Goal: Transaction & Acquisition: Purchase product/service

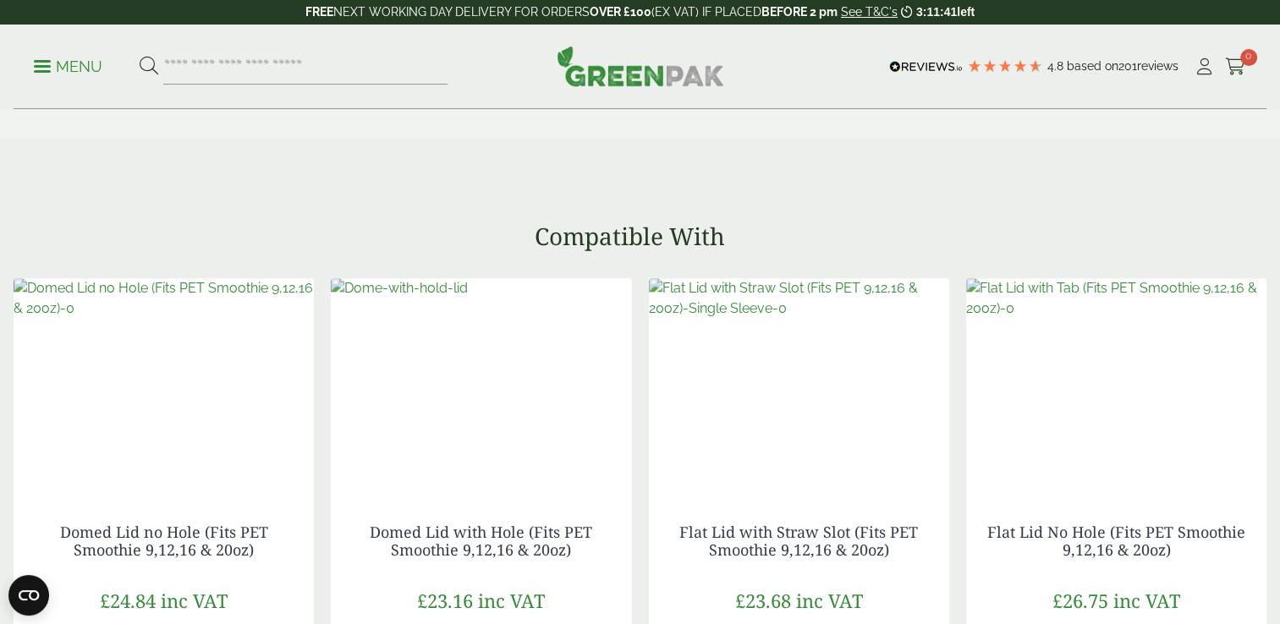
scroll to position [1862, 0]
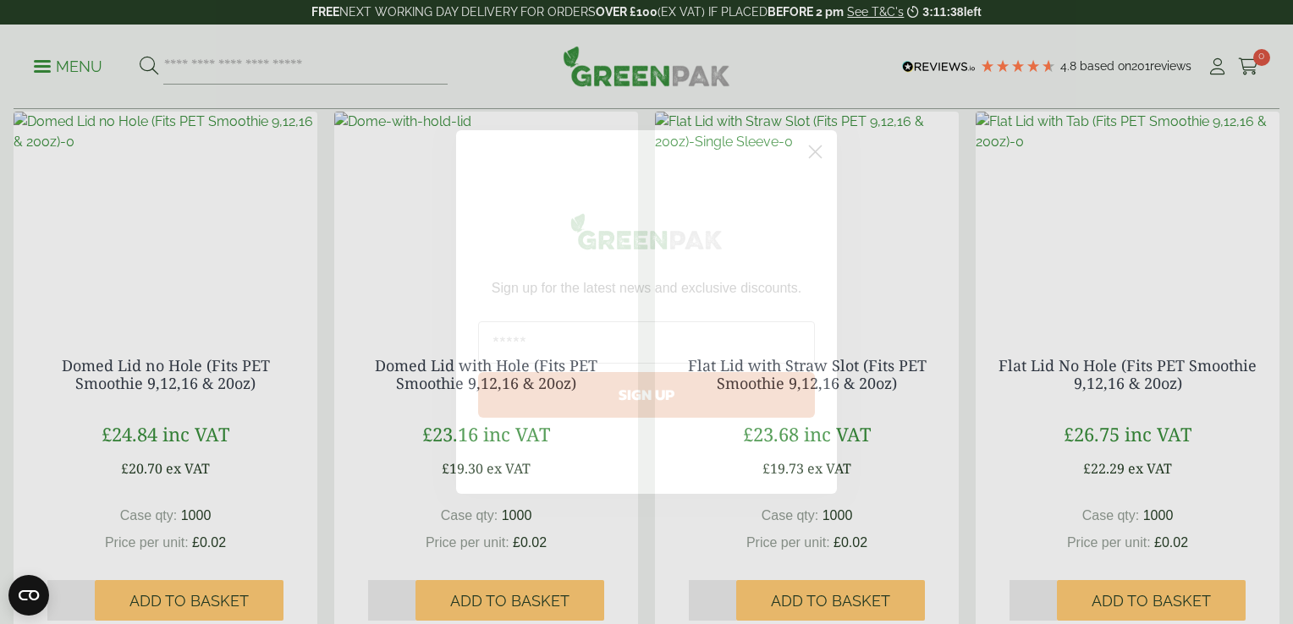
click at [819, 147] on icon "Close dialog" at bounding box center [816, 152] width 12 height 12
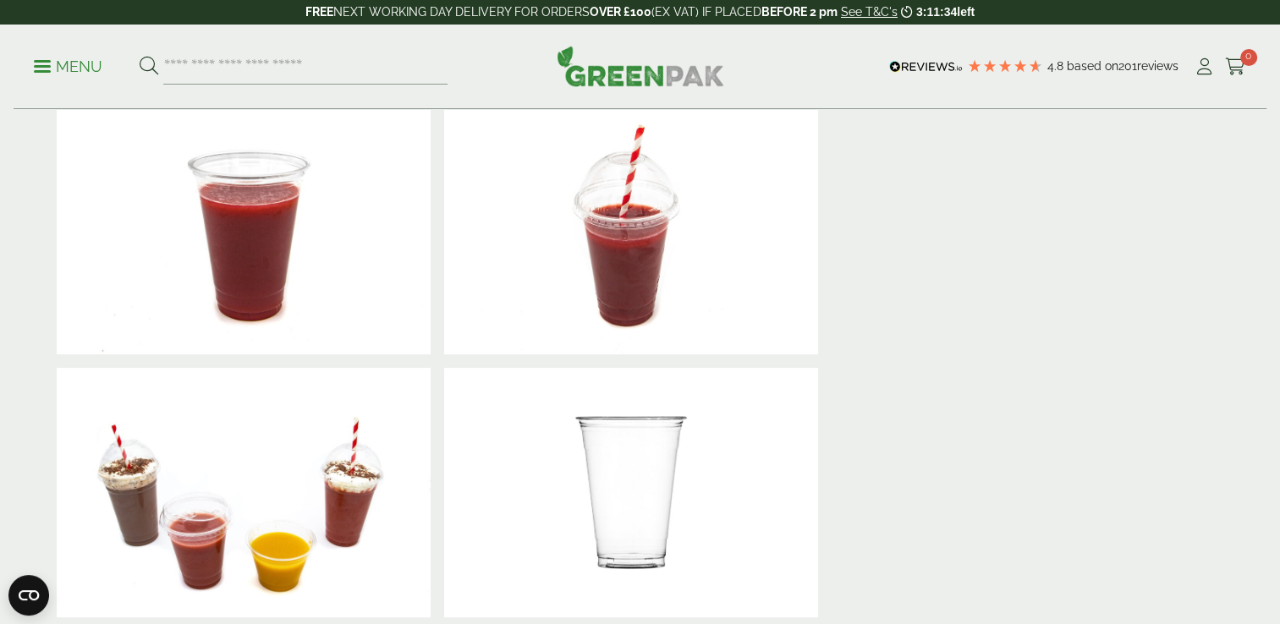
scroll to position [0, 0]
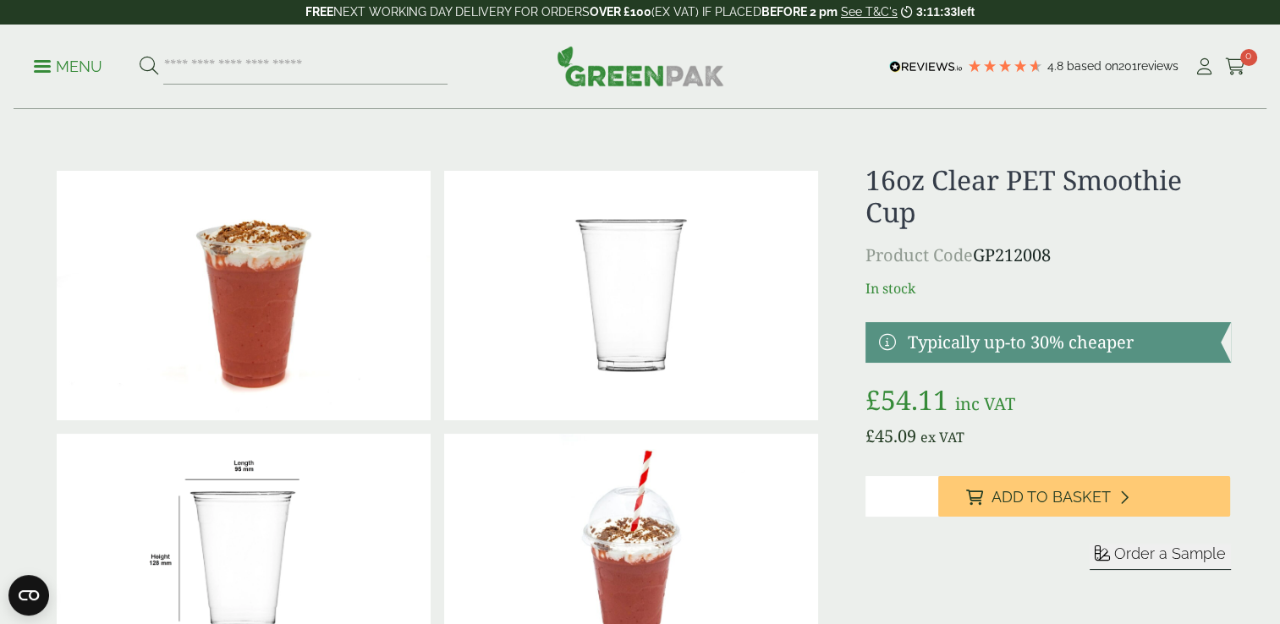
click at [908, 494] on input "*" at bounding box center [902, 496] width 73 height 41
click at [903, 583] on form "Sleeve Sample" at bounding box center [1048, 577] width 365 height 67
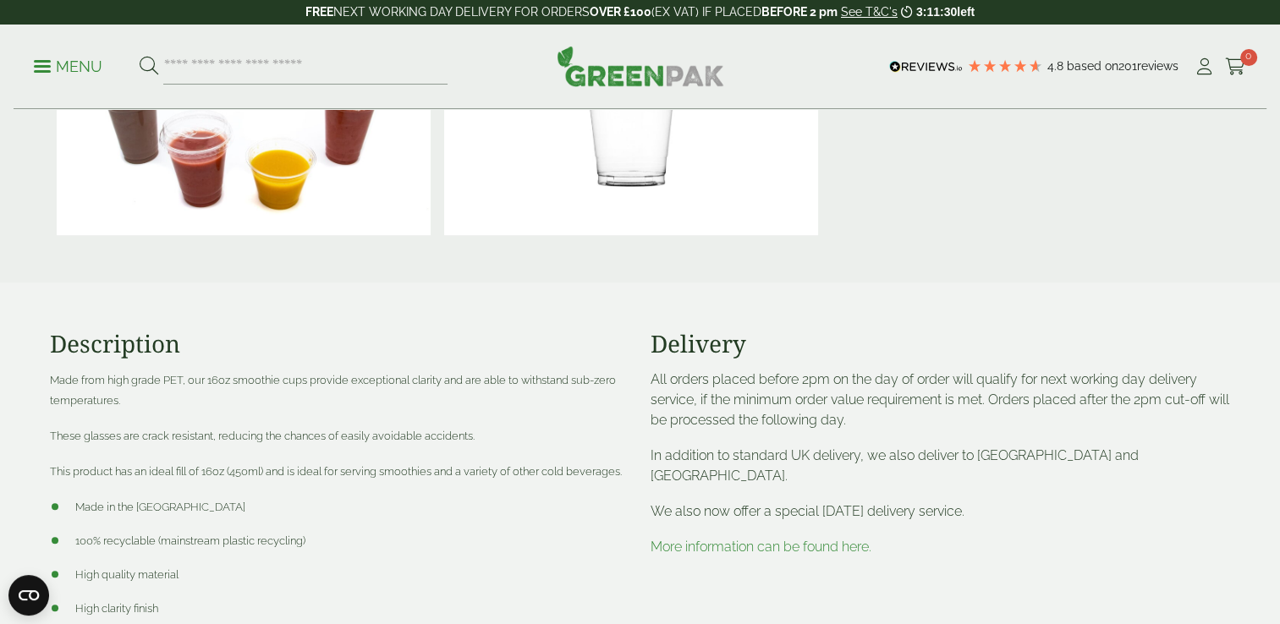
scroll to position [1100, 0]
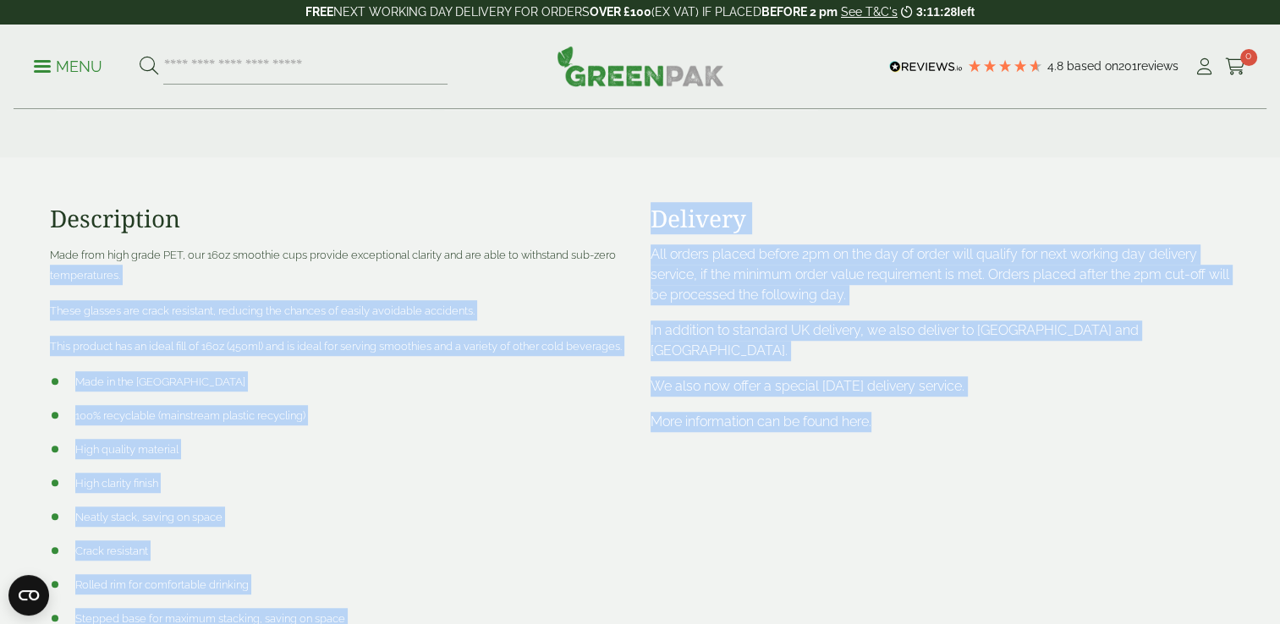
drag, startPoint x: 633, startPoint y: 249, endPoint x: 985, endPoint y: 393, distance: 380.6
click at [985, 393] on div "Description Made from high grade PET, our 16oz smoothie cups provide exceptiona…" at bounding box center [641, 445] width 1202 height 576
click at [985, 412] on p "More information can be found here." at bounding box center [941, 422] width 580 height 20
click at [927, 412] on p "More information can be found here." at bounding box center [941, 422] width 580 height 20
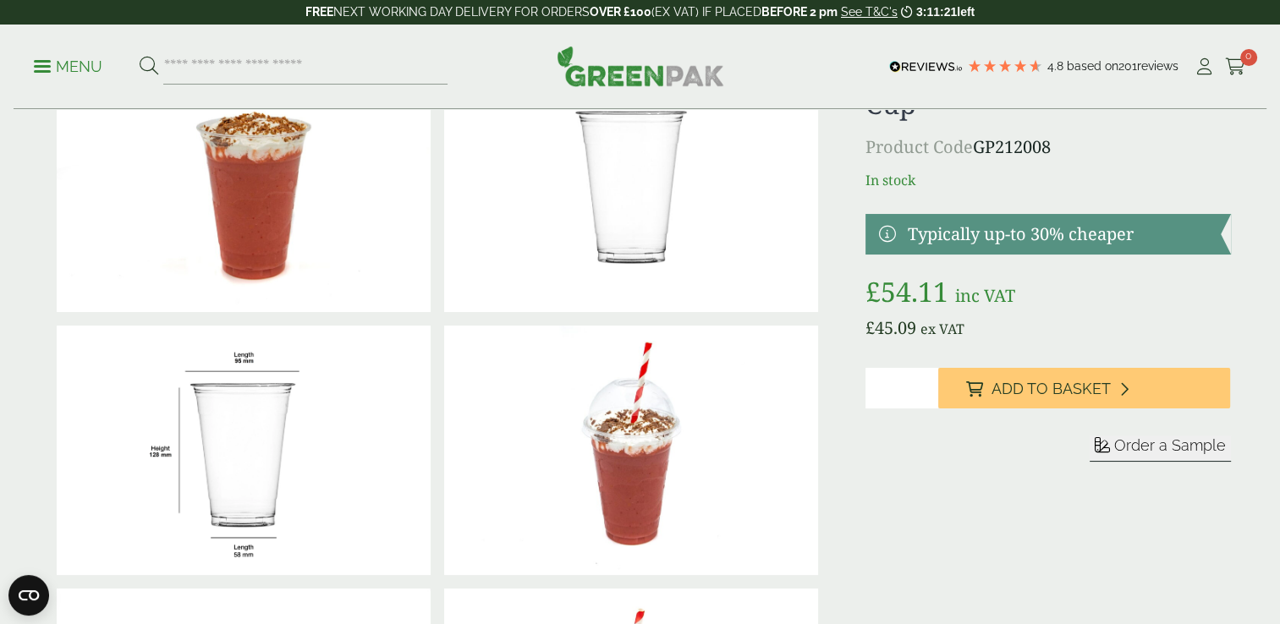
scroll to position [0, 0]
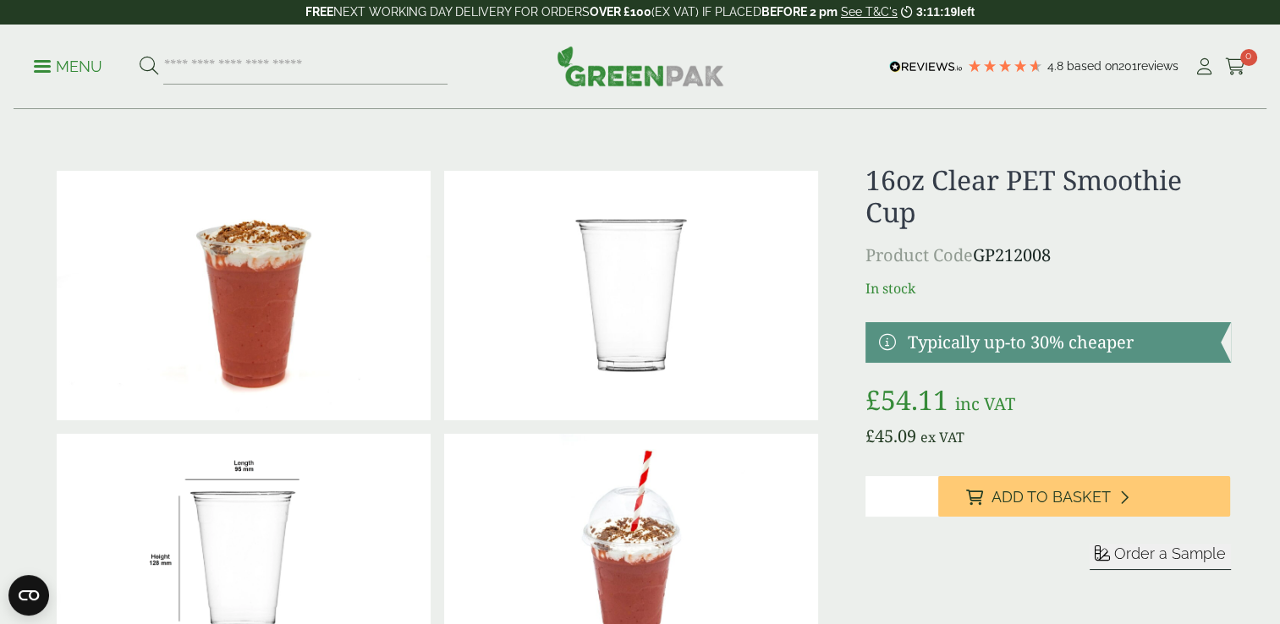
click at [883, 521] on div "Sleeve left" at bounding box center [1048, 543] width 365 height 135
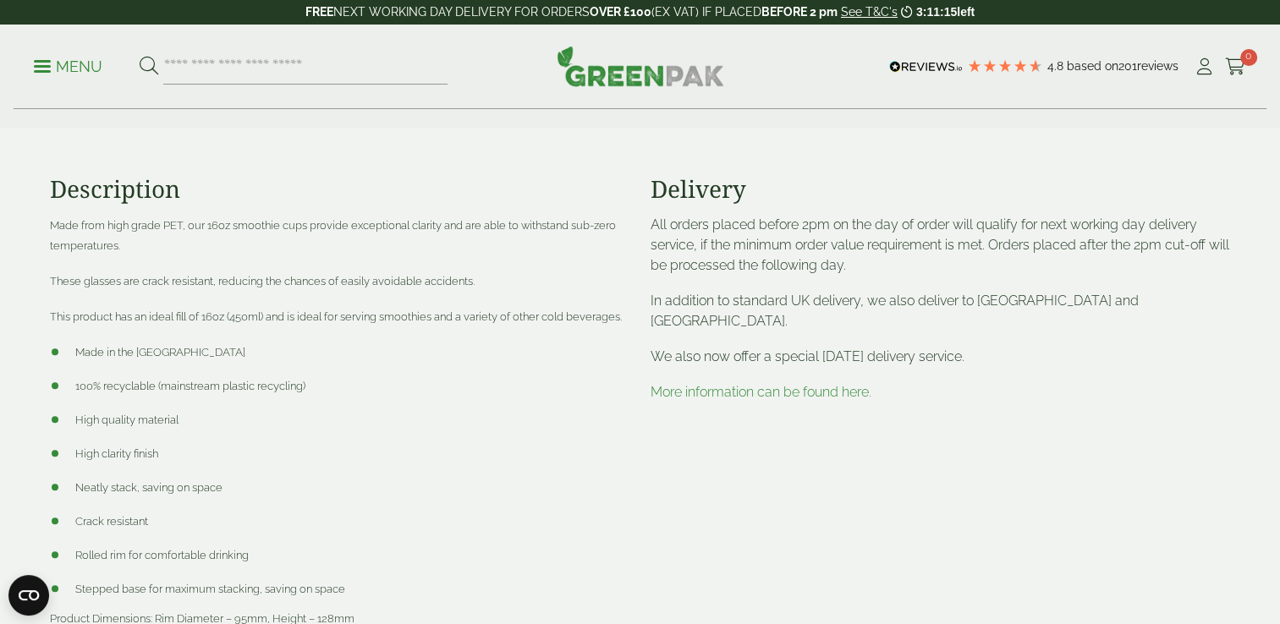
scroll to position [1185, 0]
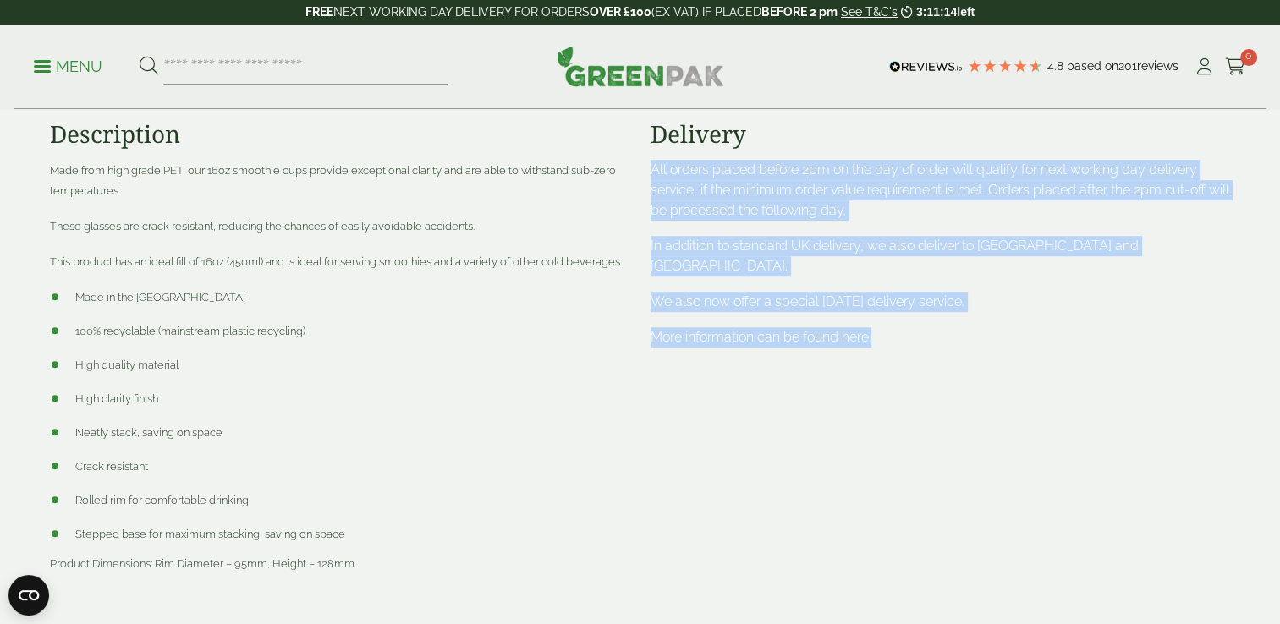
drag, startPoint x: 644, startPoint y: 168, endPoint x: 1018, endPoint y: 381, distance: 430.5
click at [1018, 381] on div "Delivery All orders placed before 2pm on the day of order will qualify for next…" at bounding box center [941, 360] width 601 height 481
click at [1015, 381] on div "Delivery All orders placed before 2pm on the day of order will qualify for next…" at bounding box center [941, 360] width 601 height 481
click at [745, 344] on div "Delivery All orders placed before 2pm on the day of order will qualify for next…" at bounding box center [941, 360] width 601 height 481
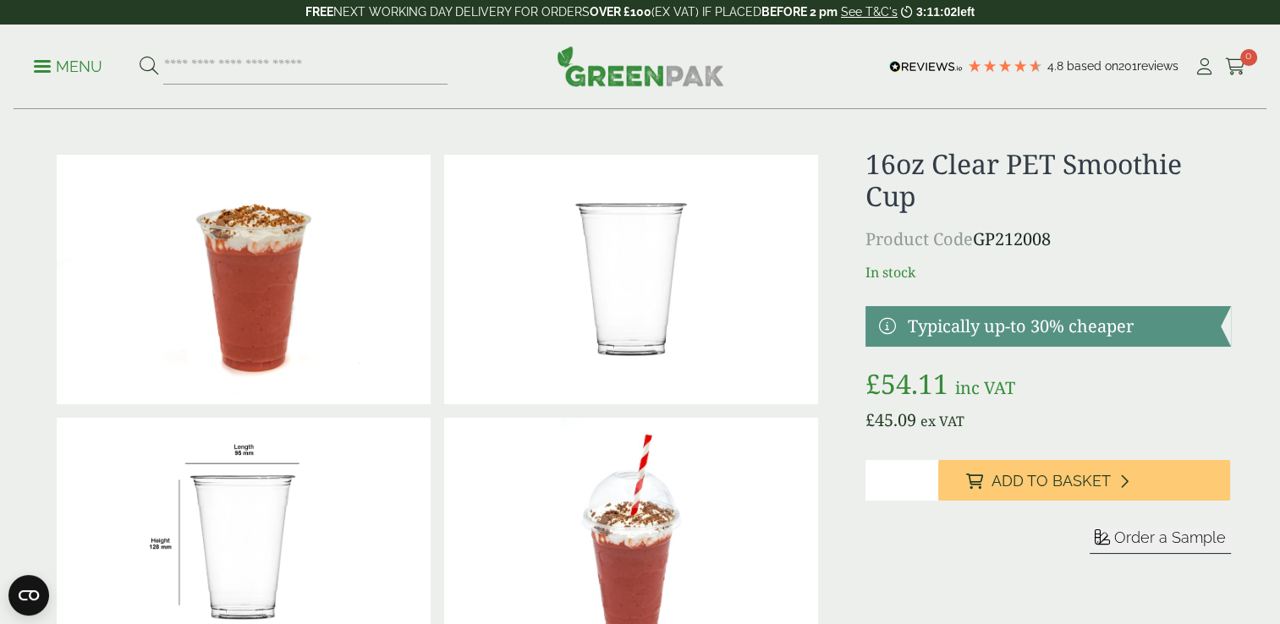
scroll to position [0, 0]
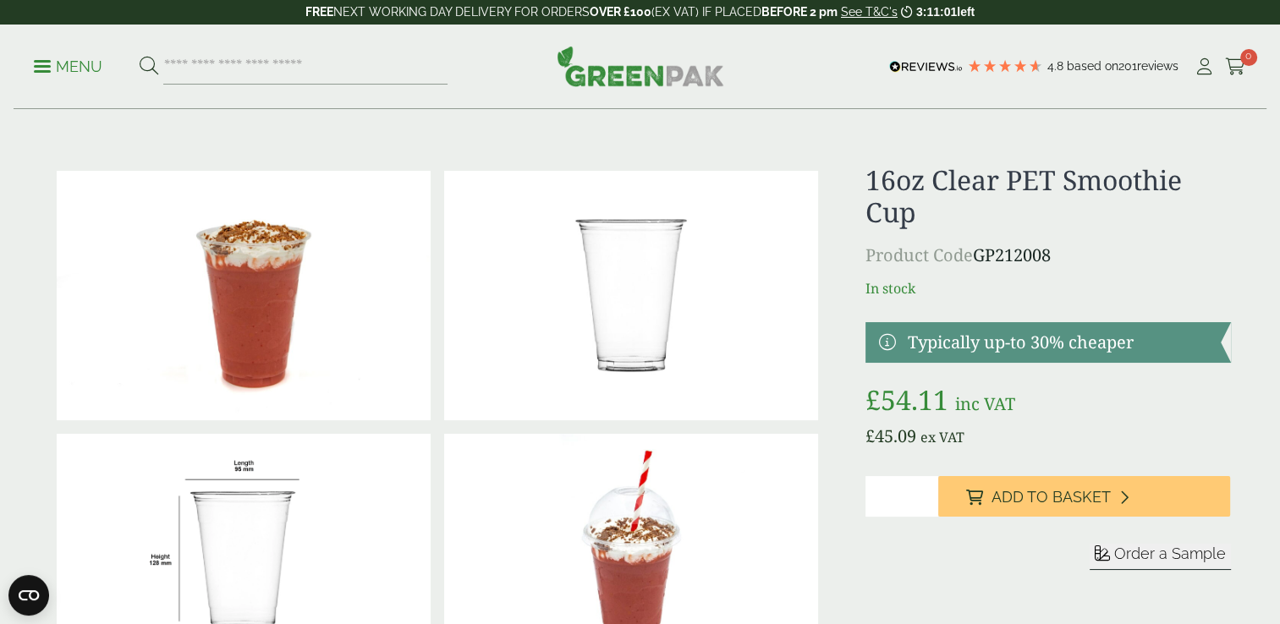
click at [1007, 252] on p "Product Code GP212008" at bounding box center [1048, 255] width 365 height 25
click at [1005, 251] on p "Product Code GP212008" at bounding box center [1048, 255] width 365 height 25
click at [1005, 256] on p "Product Code GP212008" at bounding box center [1048, 255] width 365 height 25
copy p "GP212008"
click at [289, 57] on input "search" at bounding box center [305, 67] width 284 height 36
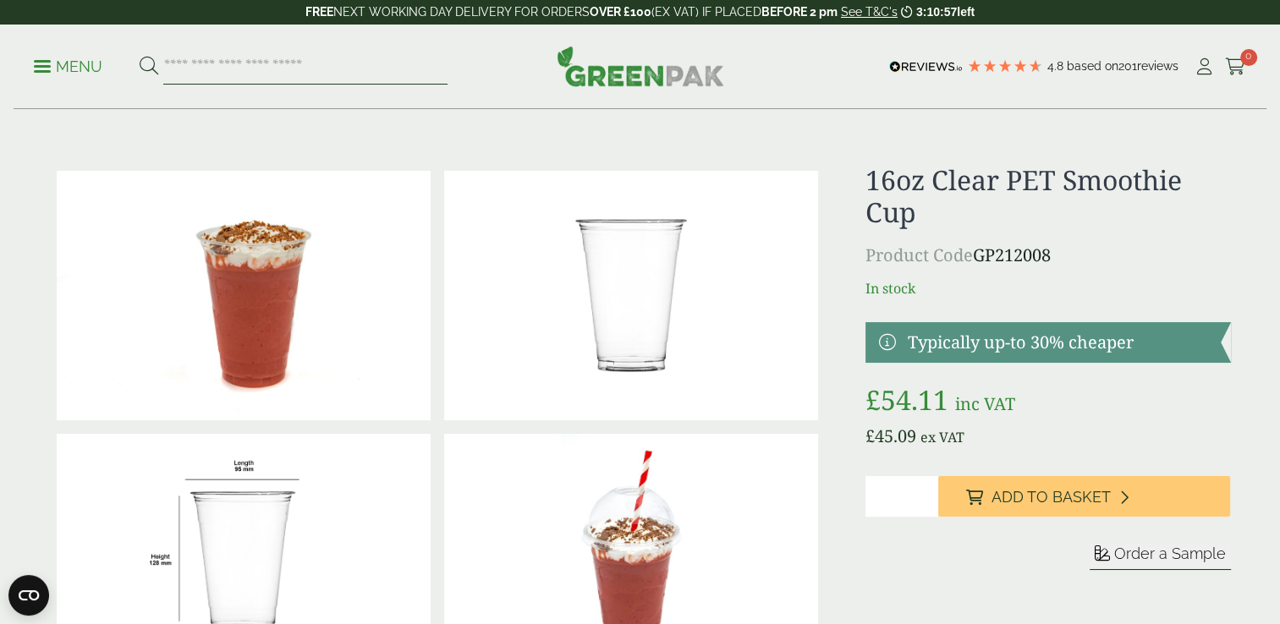
paste input "********"
type input "********"
click at [140, 56] on button at bounding box center [149, 67] width 19 height 22
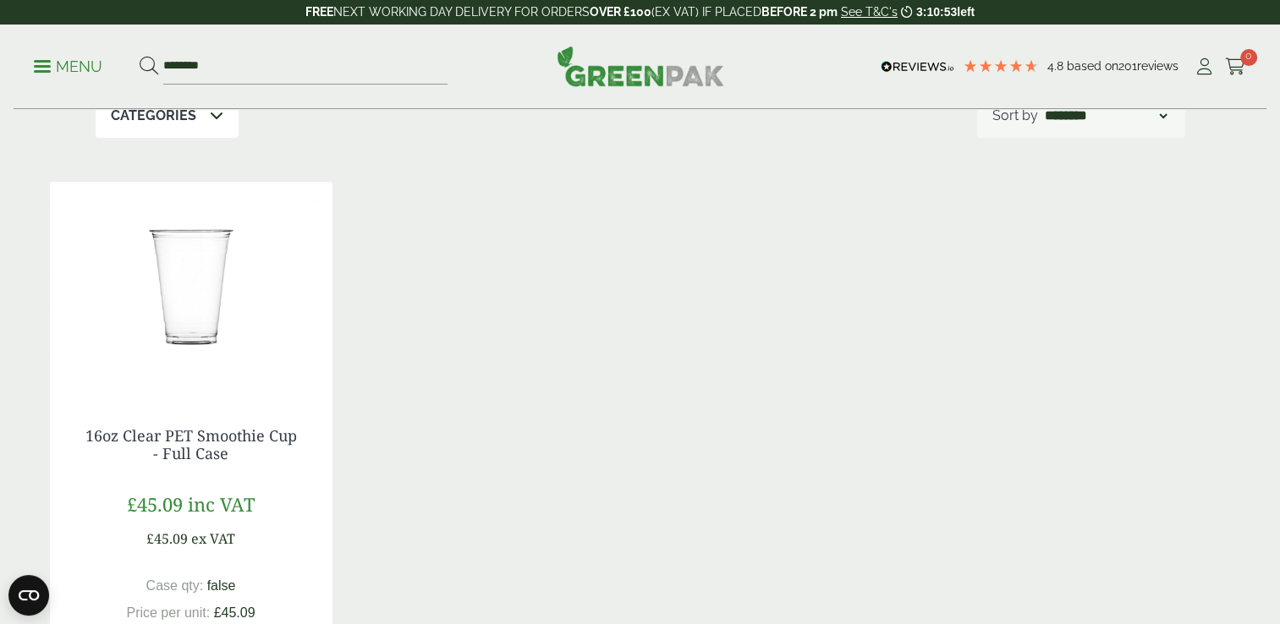
scroll to position [338, 0]
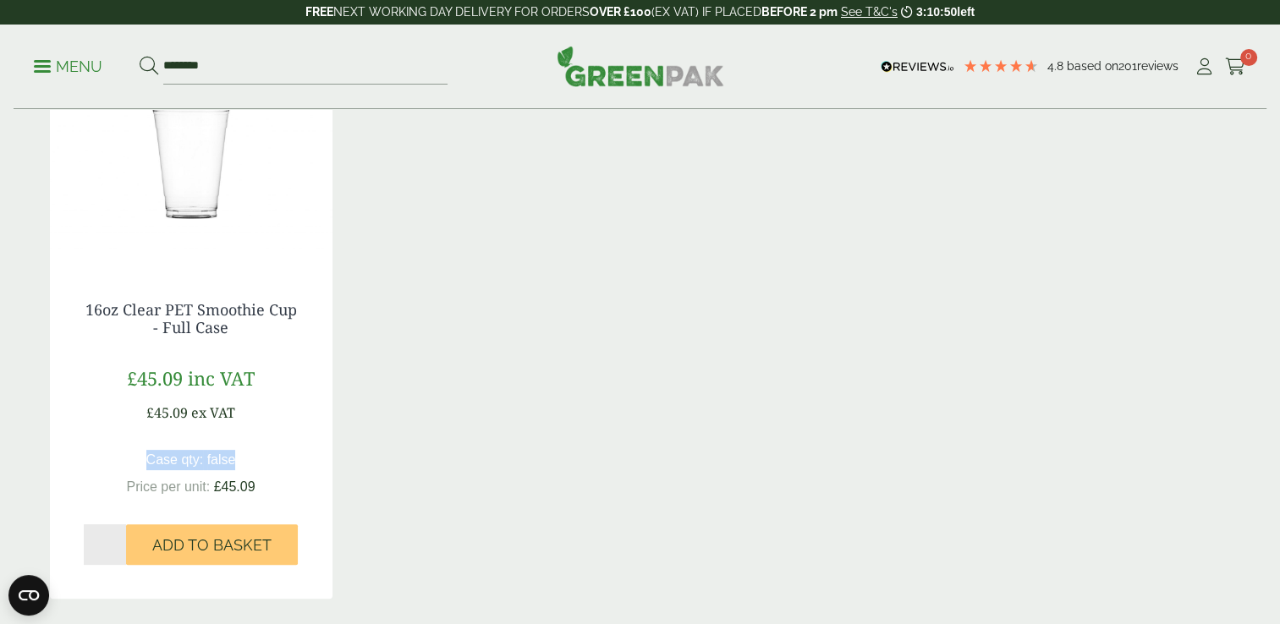
drag, startPoint x: 240, startPoint y: 462, endPoint x: 131, endPoint y: 461, distance: 109.2
click at [131, 461] on div "Case qty: false Price per unit: £45.09" at bounding box center [191, 473] width 215 height 47
drag, startPoint x: 135, startPoint y: 460, endPoint x: 632, endPoint y: 437, distance: 498.1
click at [632, 437] on div "16oz Clear PET Smoothie Cup - Full Case £45.09 inc VAT £45.09 ex VAT Case qty: …" at bounding box center [640, 327] width 1181 height 543
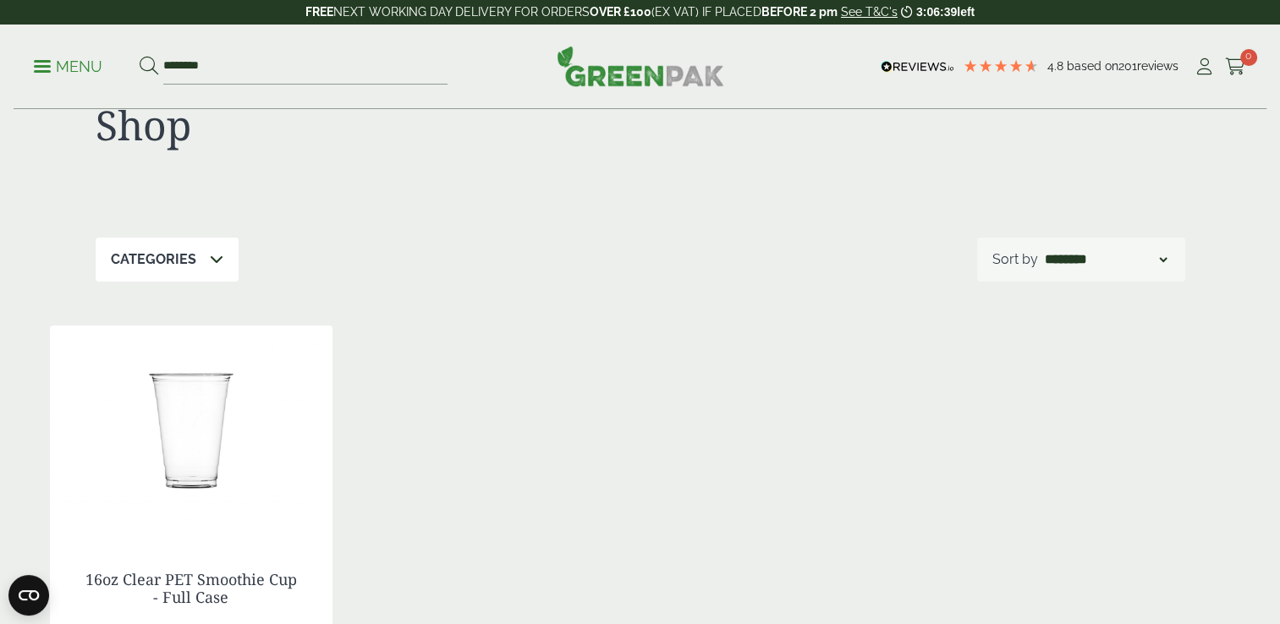
scroll to position [0, 0]
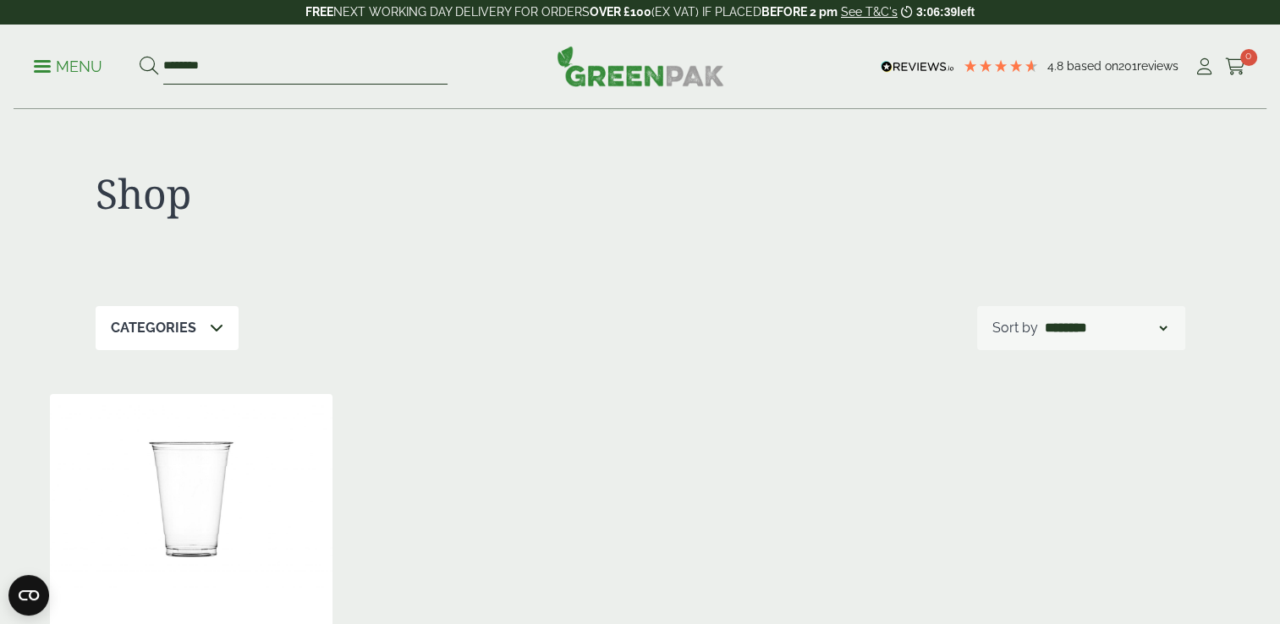
click at [253, 80] on input "********" at bounding box center [305, 67] width 284 height 36
click at [250, 82] on input "********" at bounding box center [305, 67] width 284 height 36
click at [249, 82] on input "********" at bounding box center [305, 67] width 284 height 36
click at [249, 66] on input "********" at bounding box center [305, 67] width 284 height 36
click at [249, 65] on input "********" at bounding box center [305, 67] width 284 height 36
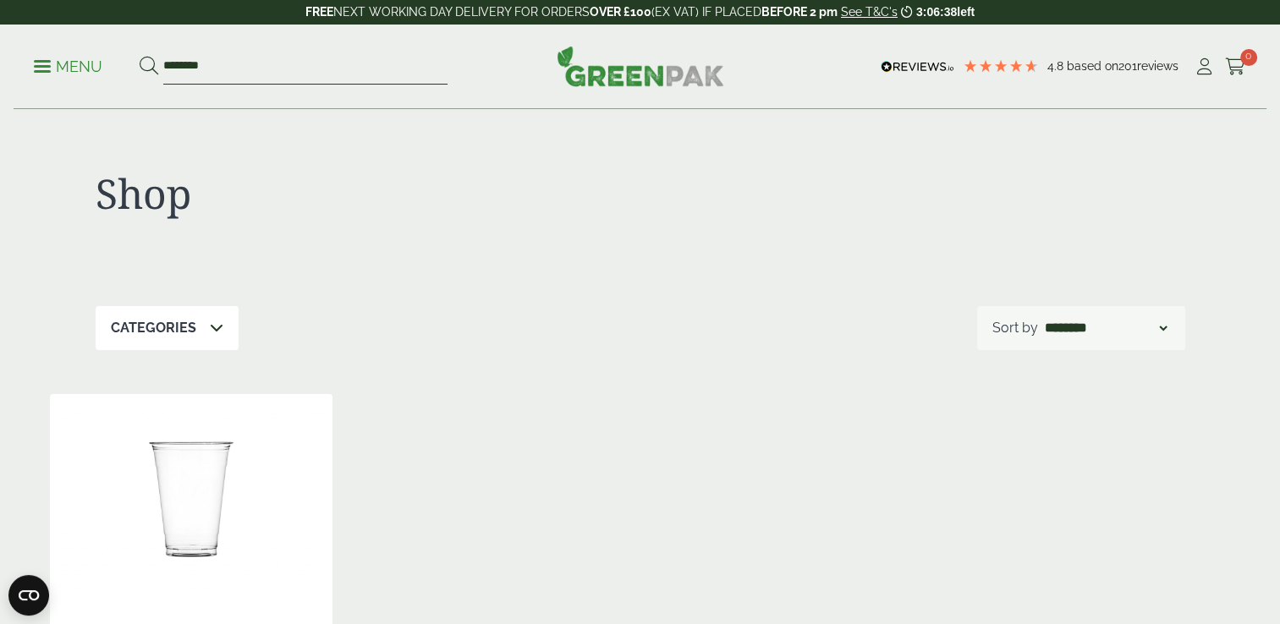
click at [249, 65] on input "********" at bounding box center [305, 67] width 284 height 36
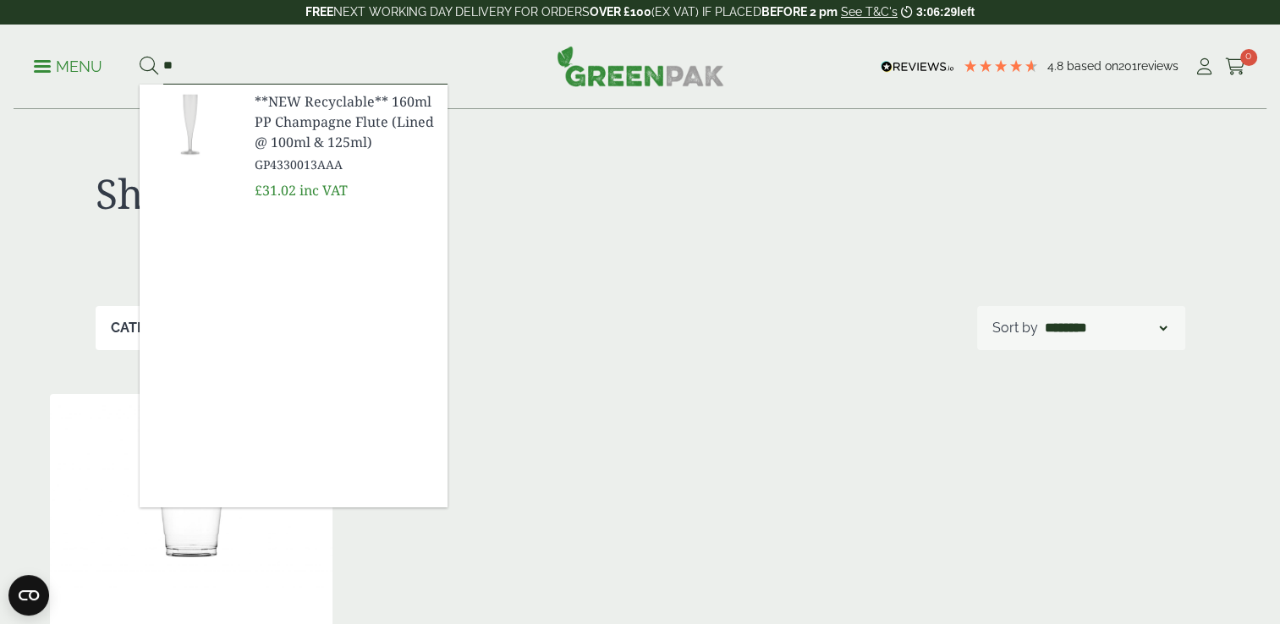
type input "*"
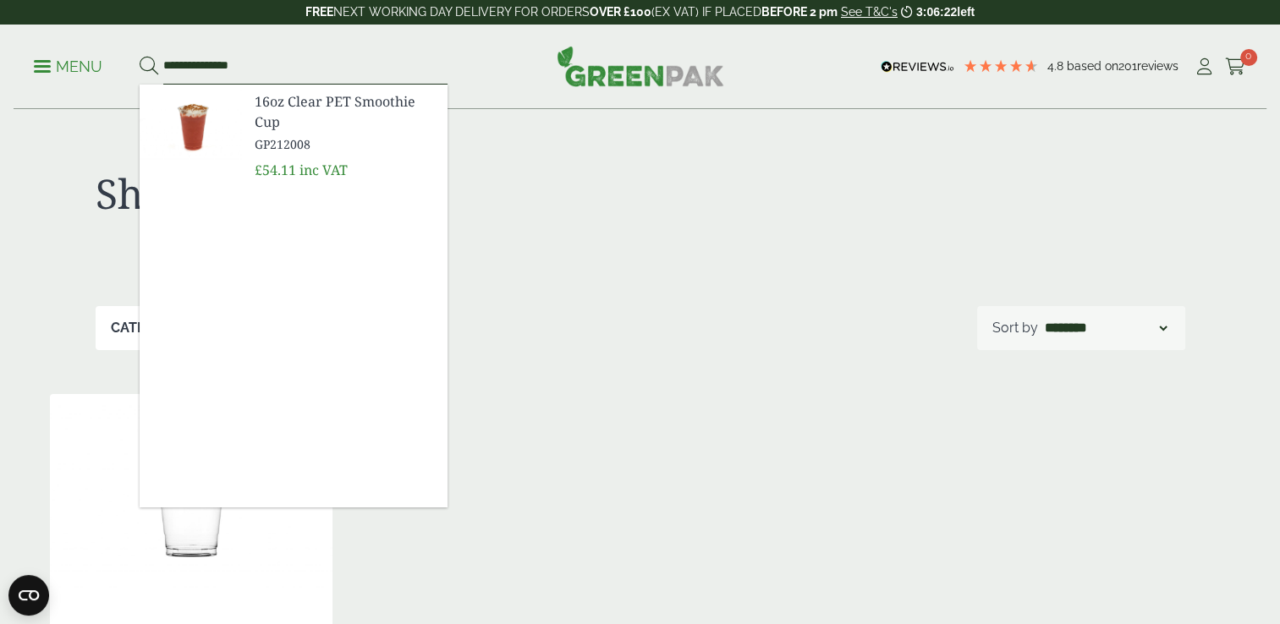
type input "**********"
click at [298, 137] on span "GP212008" at bounding box center [344, 144] width 179 height 18
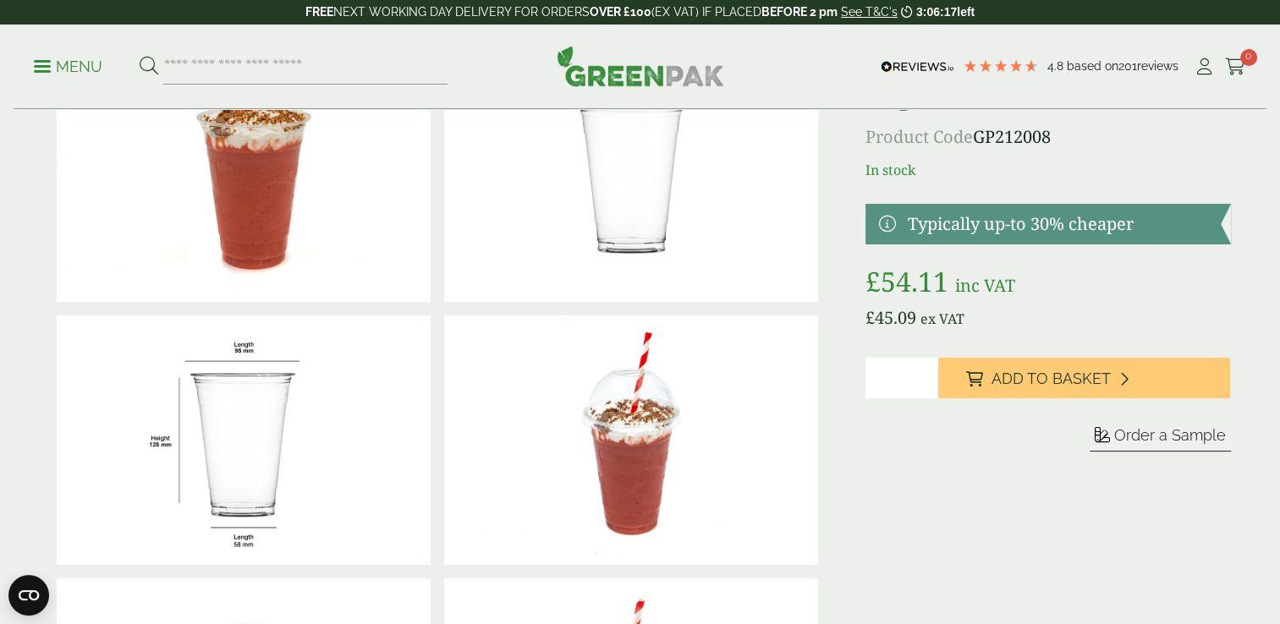
scroll to position [254, 0]
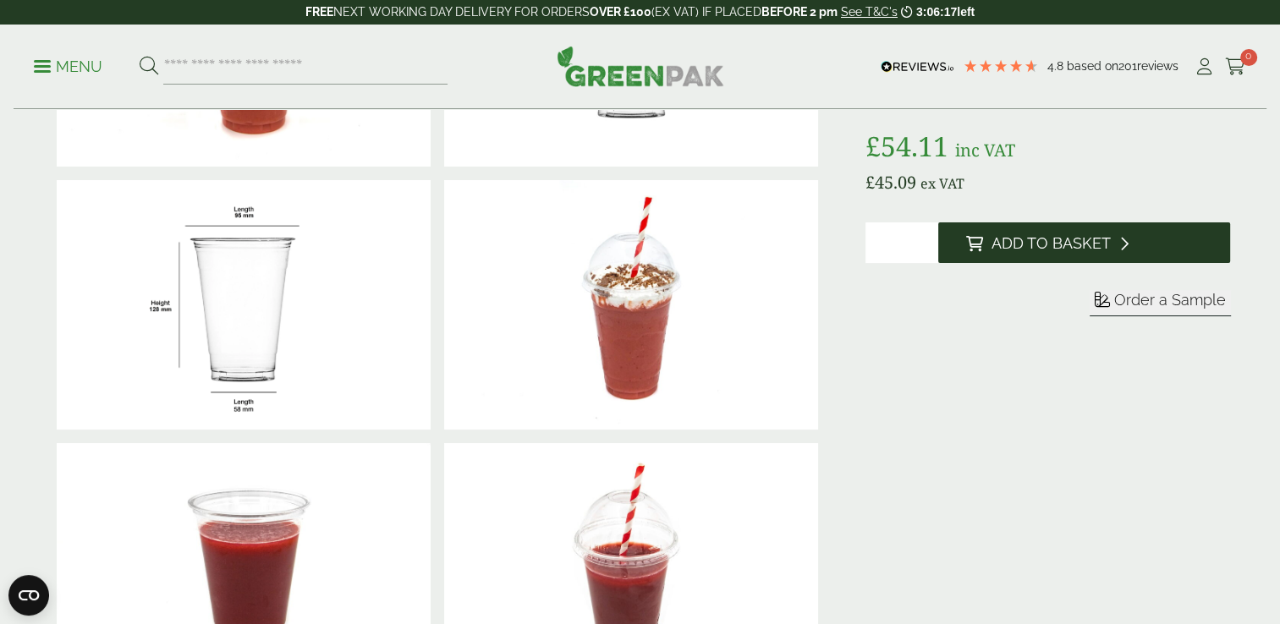
click at [1029, 239] on span "Add to Basket" at bounding box center [1050, 243] width 119 height 19
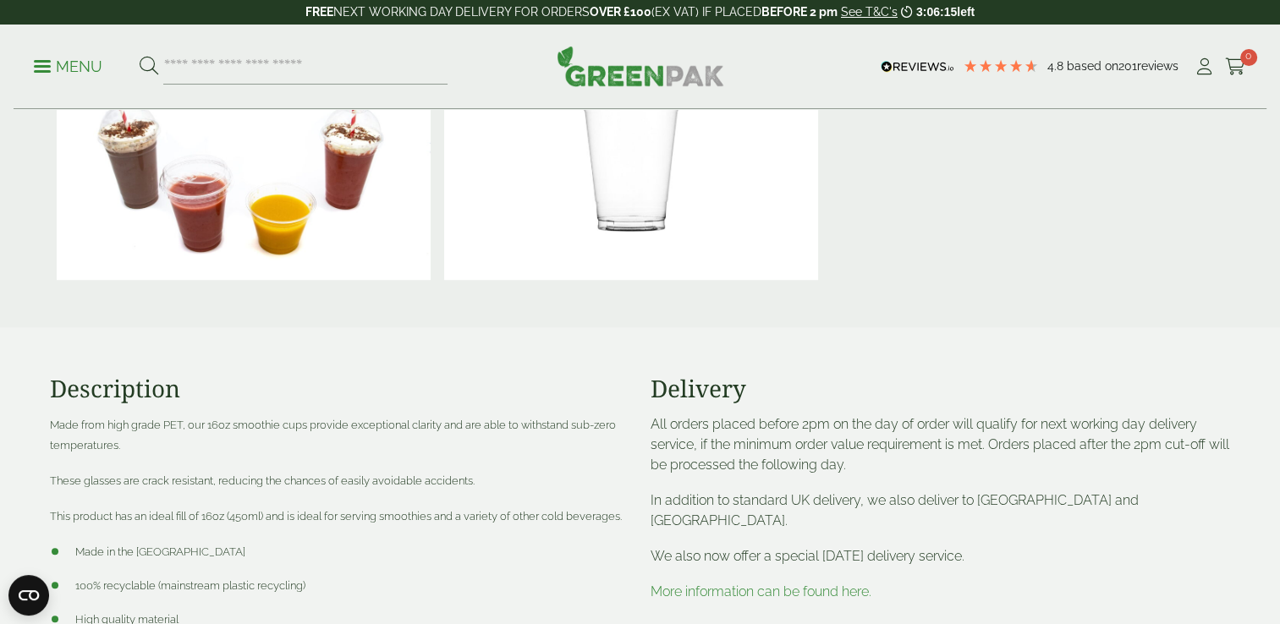
scroll to position [931, 0]
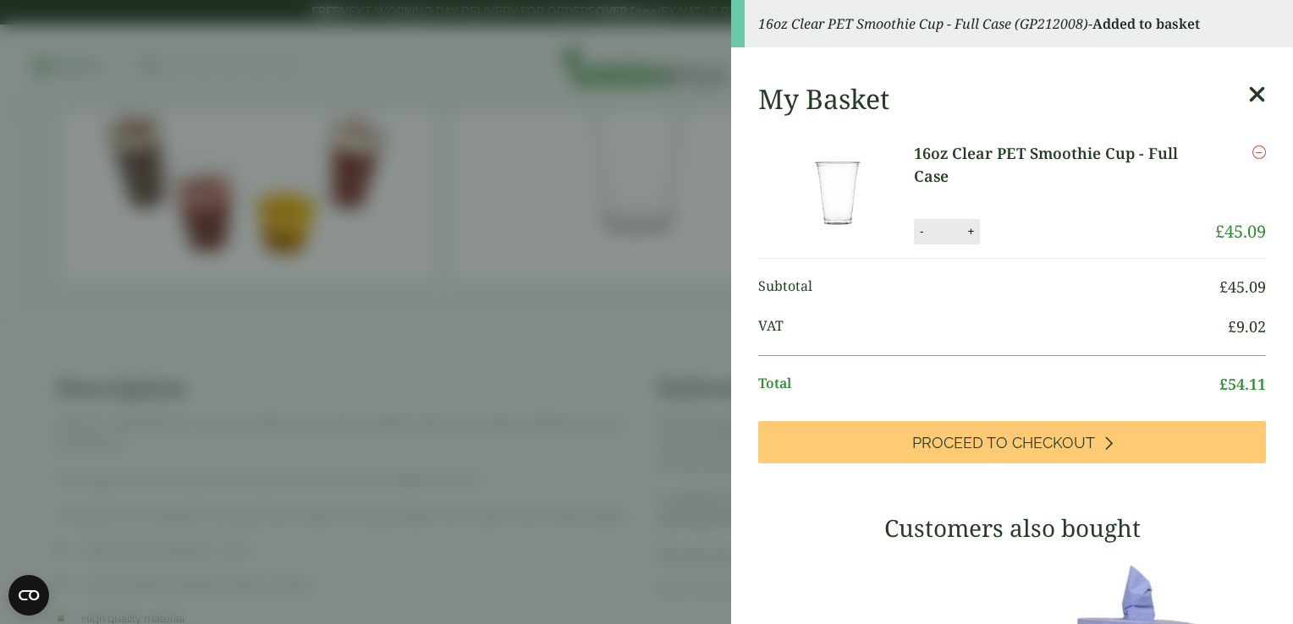
click at [596, 257] on aside "16oz Clear PET Smoothie Cup - Full Case (GP212008) - Added to basket My Basket …" at bounding box center [646, 312] width 1293 height 624
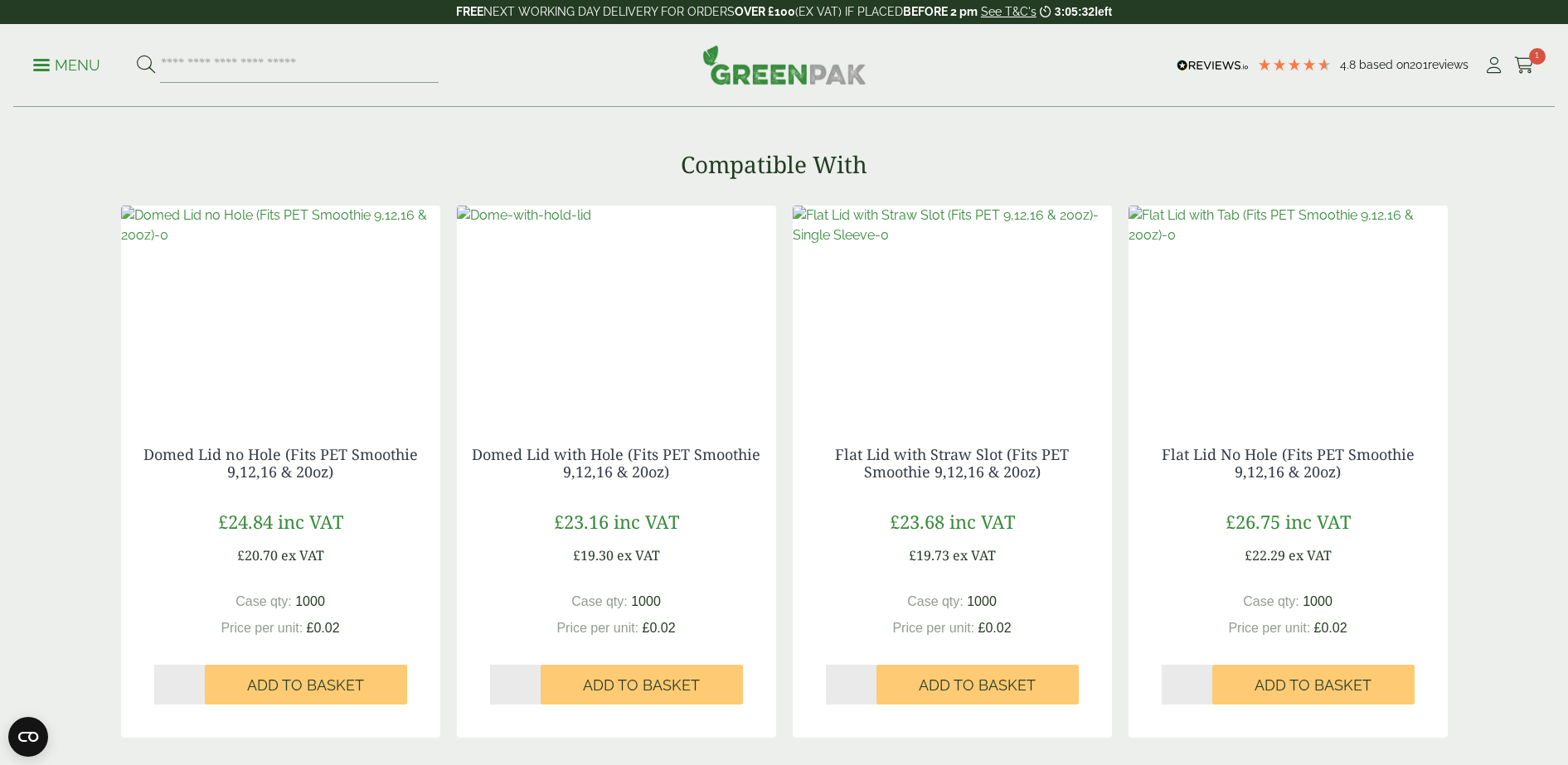
scroll to position [1906, 0]
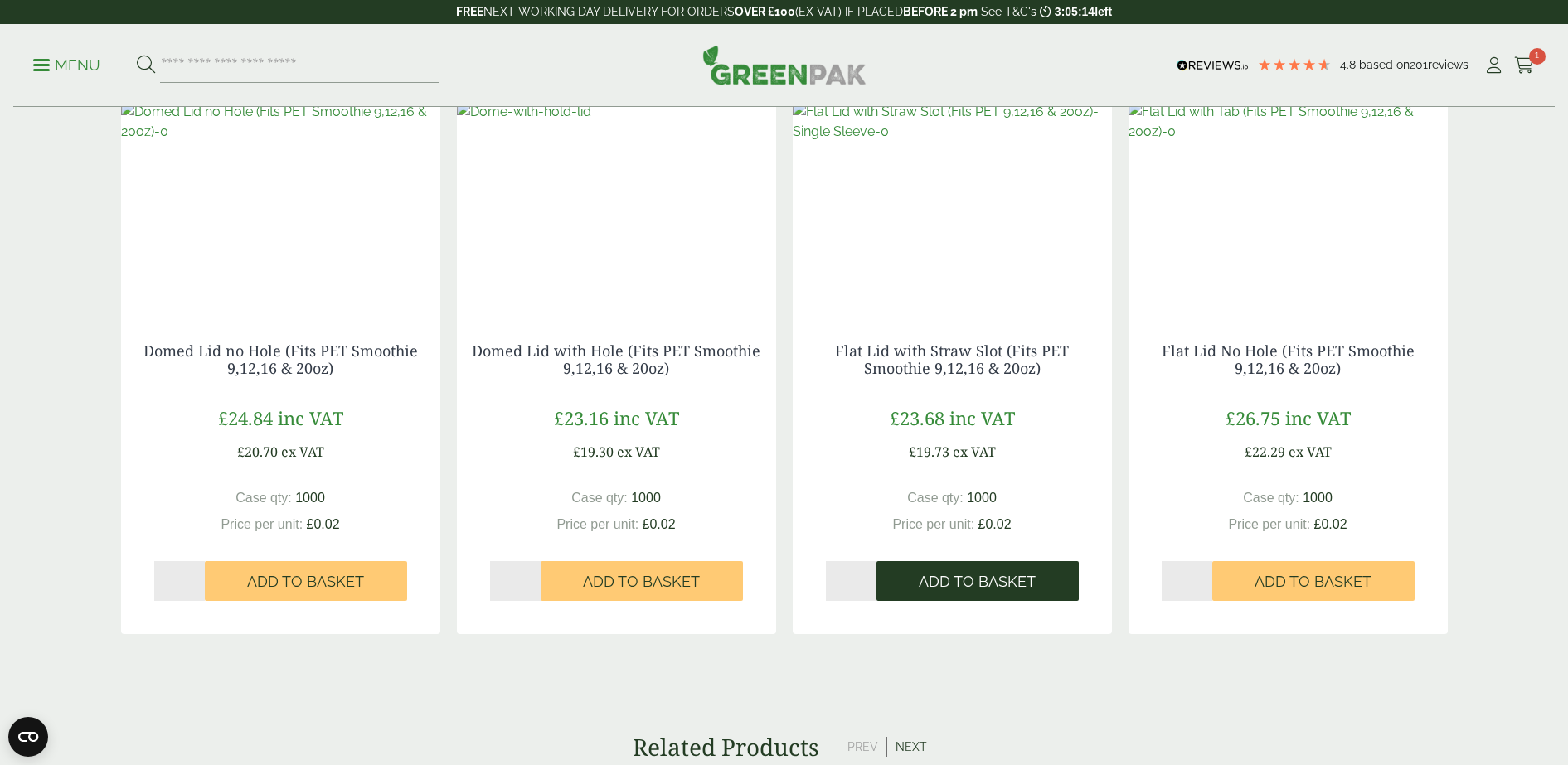
click at [963, 585] on span "Add to Basket" at bounding box center [977, 582] width 117 height 19
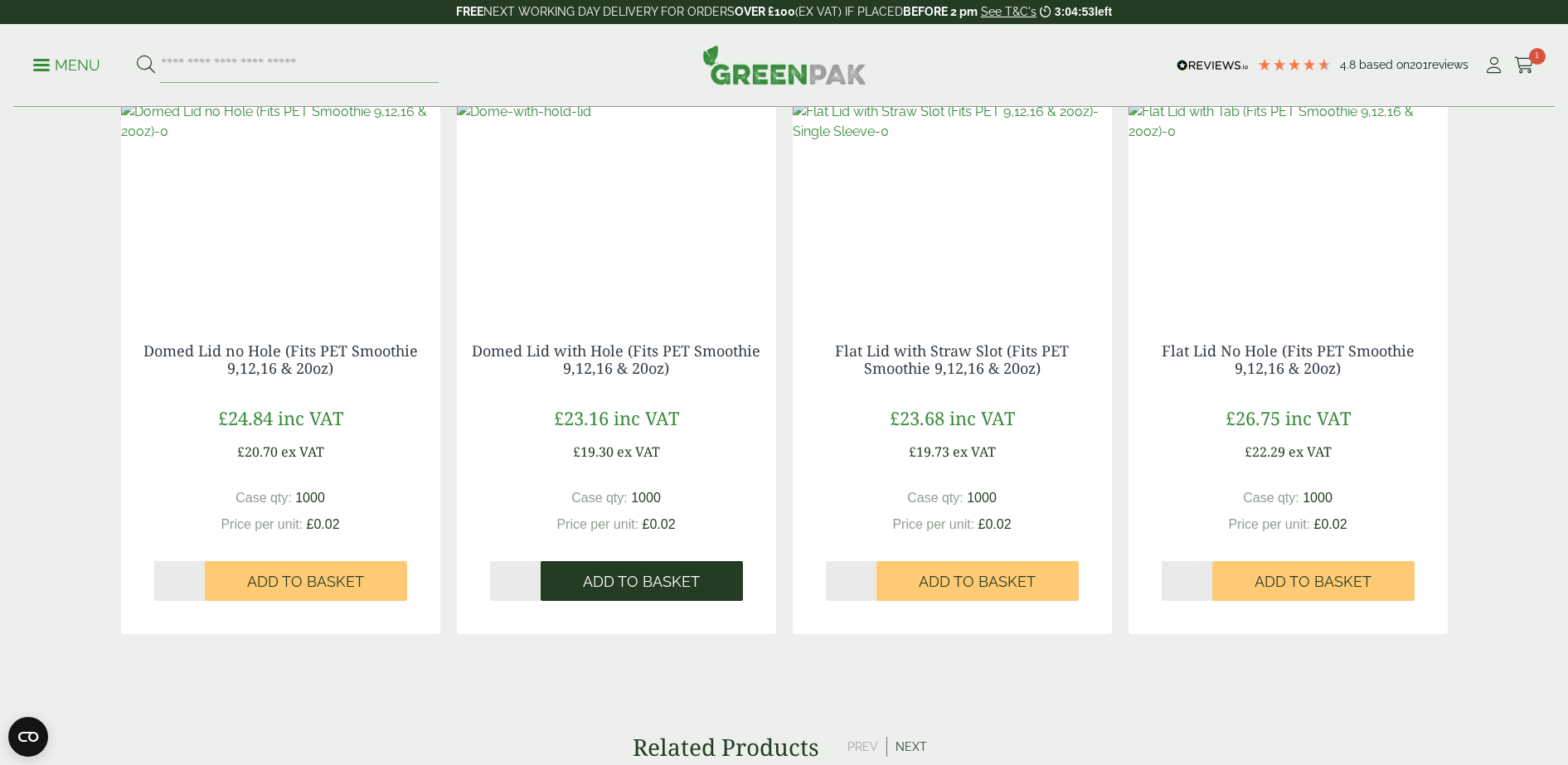
click at [676, 582] on span "Add to Basket" at bounding box center [641, 582] width 117 height 19
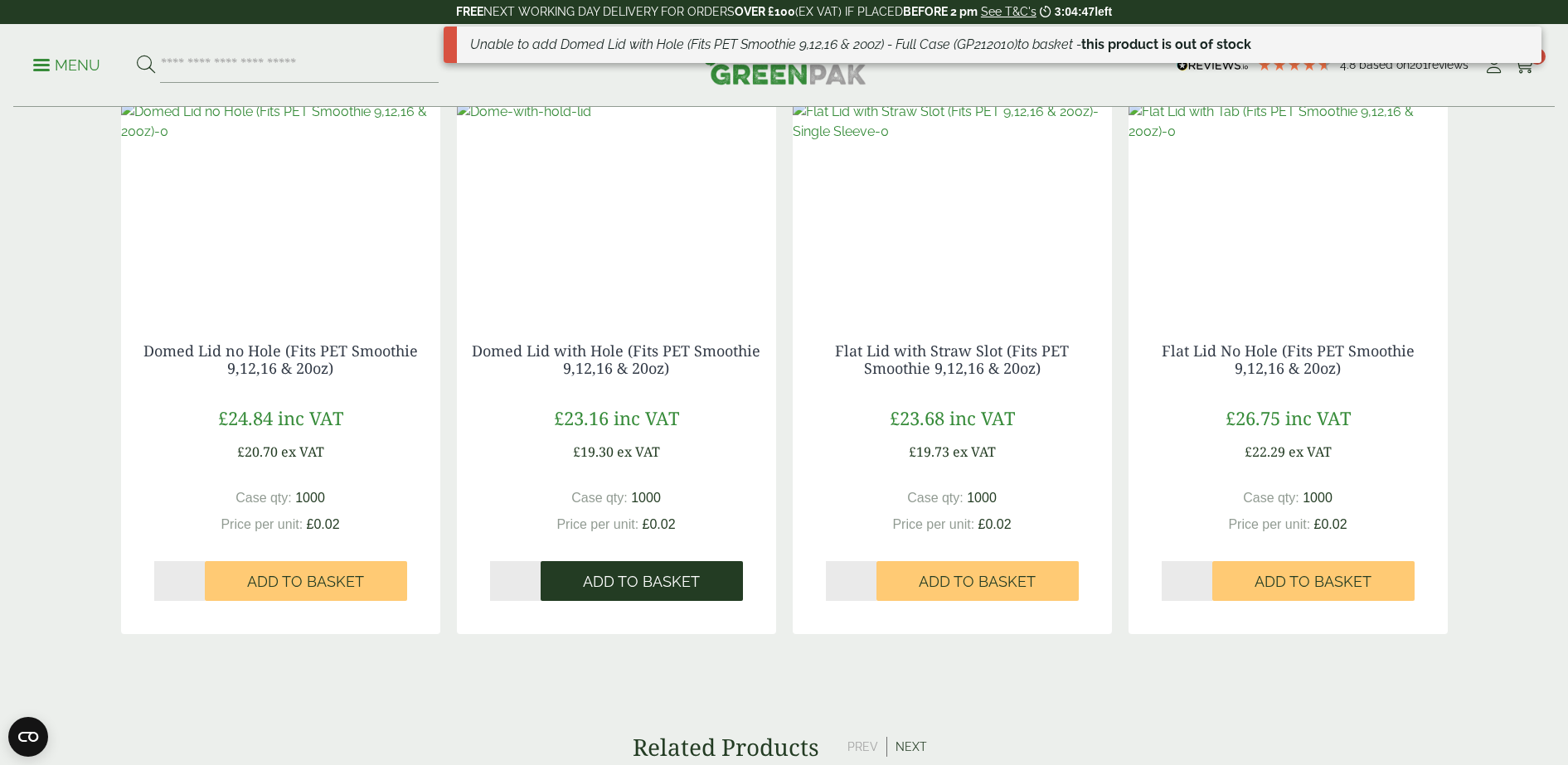
click at [674, 579] on span "Add to Basket" at bounding box center [641, 582] width 117 height 19
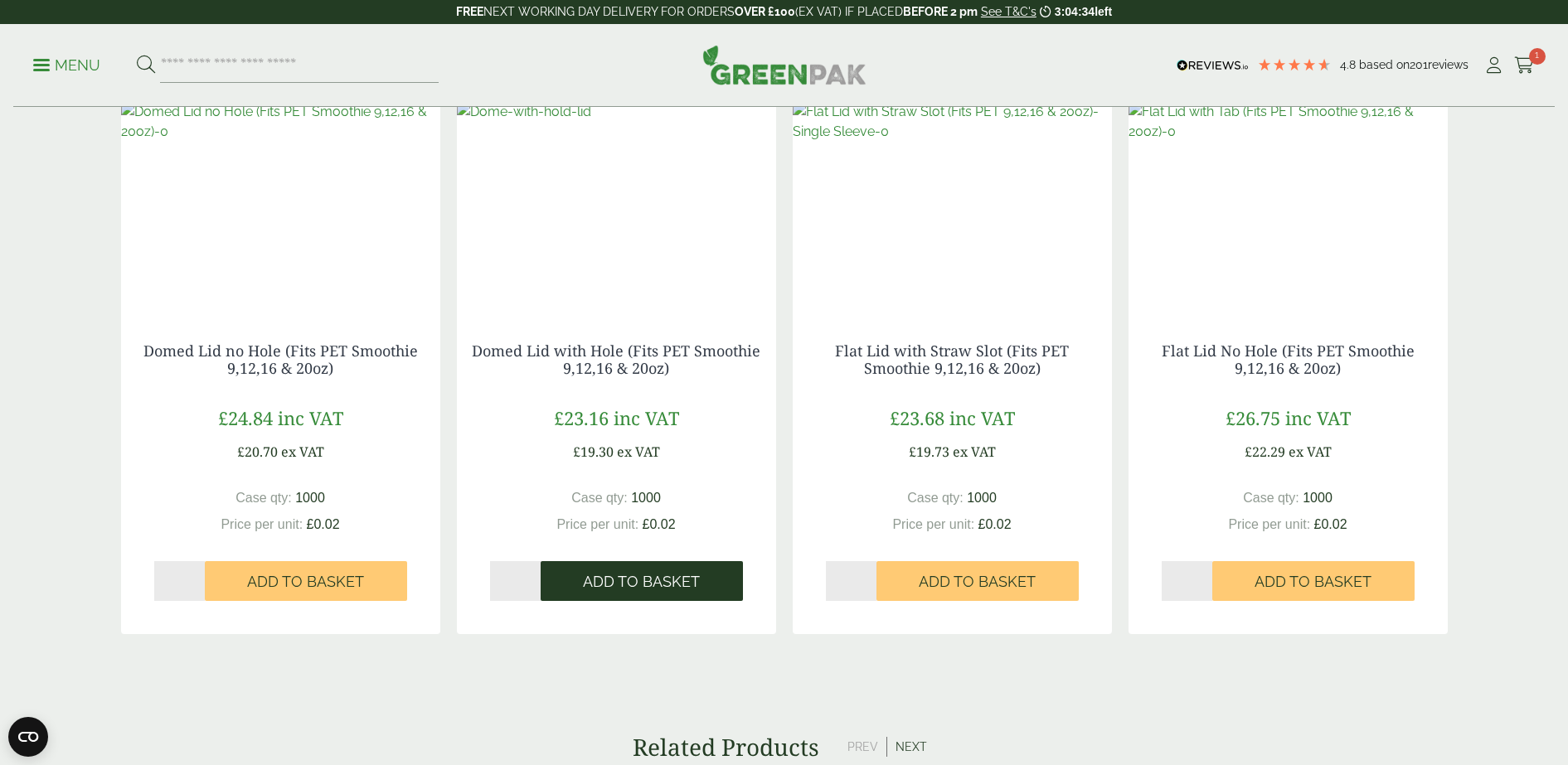
click at [585, 569] on button "Add to Basket" at bounding box center [642, 581] width 202 height 40
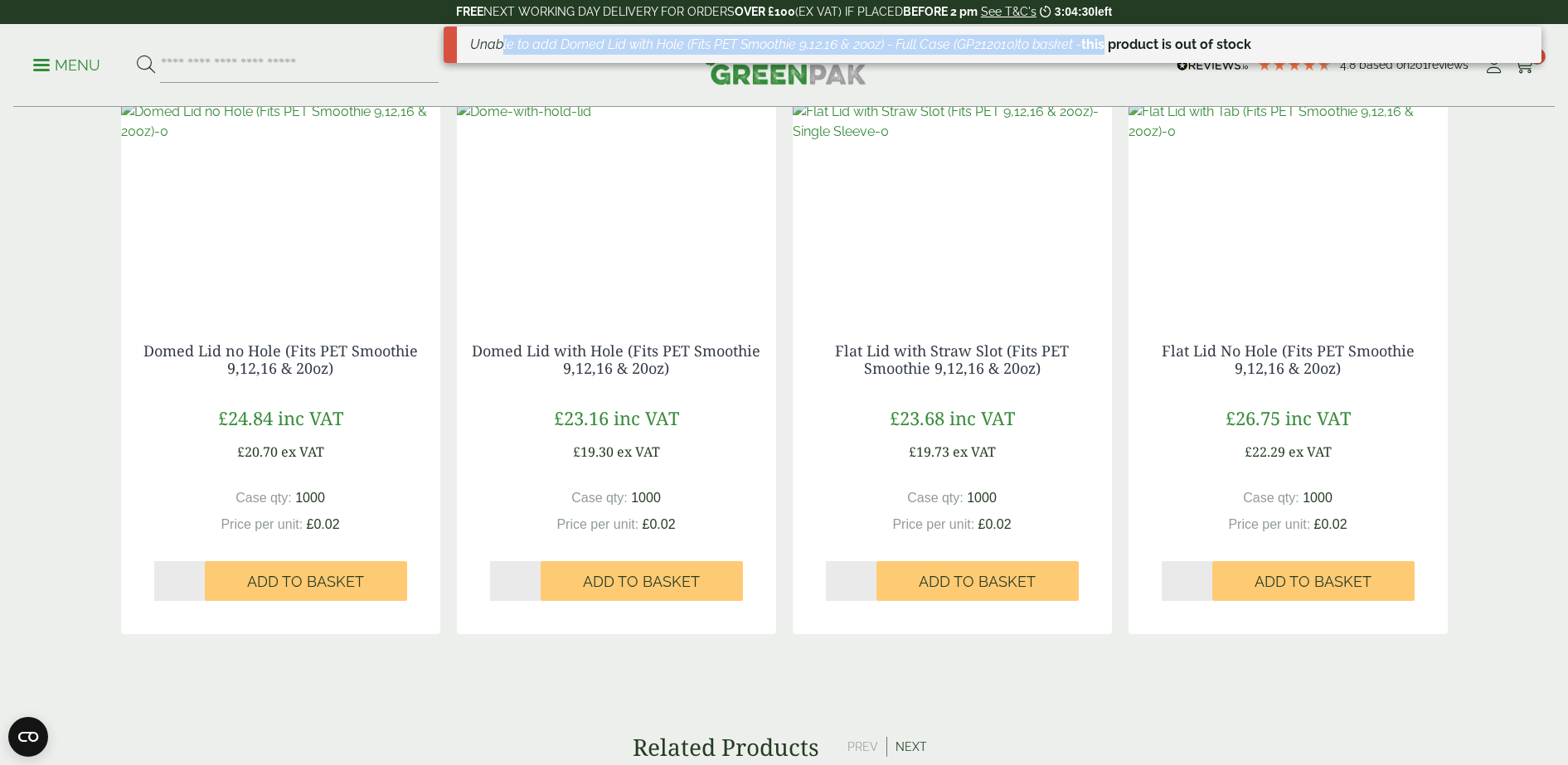
drag, startPoint x: 501, startPoint y: 36, endPoint x: 1108, endPoint y: 49, distance: 607.1
click at [1108, 49] on div "Unable to add Domed Lid with Hole (Fits PET Smoothie 9,12,16 & 20oz) - Full Cas…" at bounding box center [993, 44] width 1098 height 36
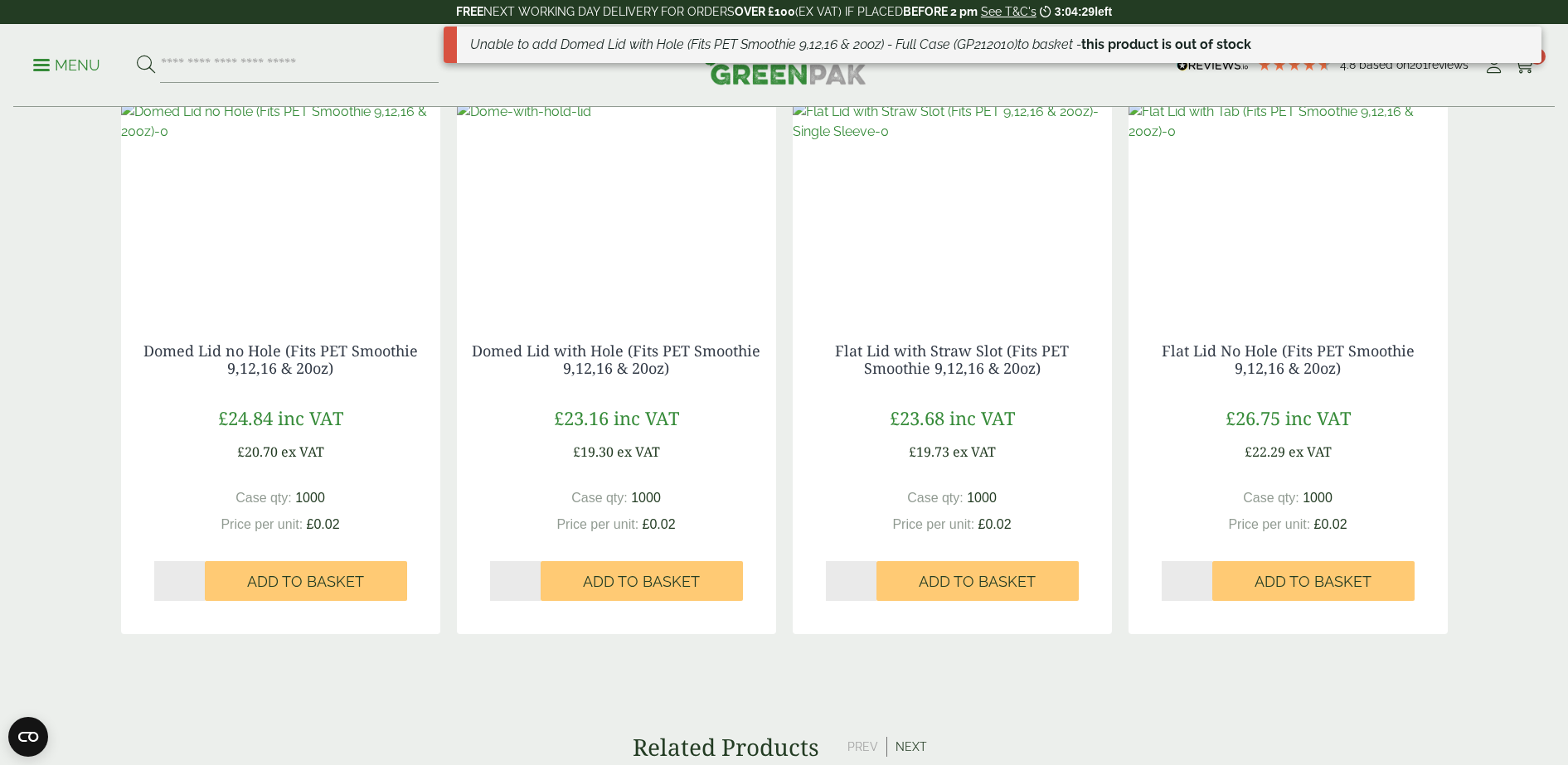
drag, startPoint x: 676, startPoint y: 649, endPoint x: 700, endPoint y: 630, distance: 30.6
click at [1253, 73] on div "Unable to add Domed Lid with Hole (Fits PET Smoothie 9,12,16 & 20oz) - Full Cas…" at bounding box center [993, 51] width 1098 height 50
drag, startPoint x: 1518, startPoint y: 42, endPoint x: 1501, endPoint y: 114, distance: 74.0
click at [1253, 43] on div "Unable to add Domed Lid with Hole (Fits PET Smoothie 9,12,16 & 20oz) - Full Cas…" at bounding box center [993, 44] width 1098 height 36
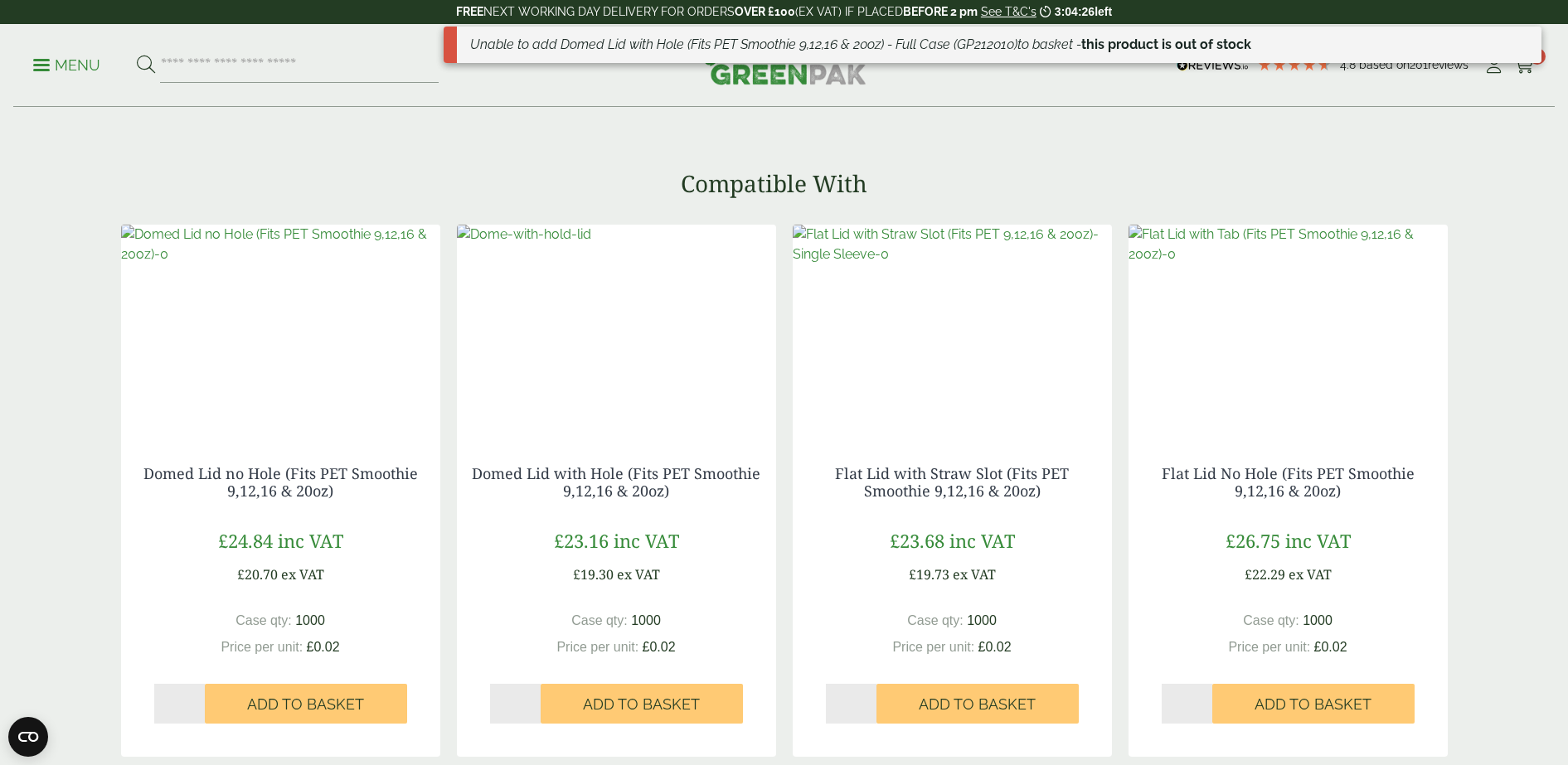
scroll to position [1596, 0]
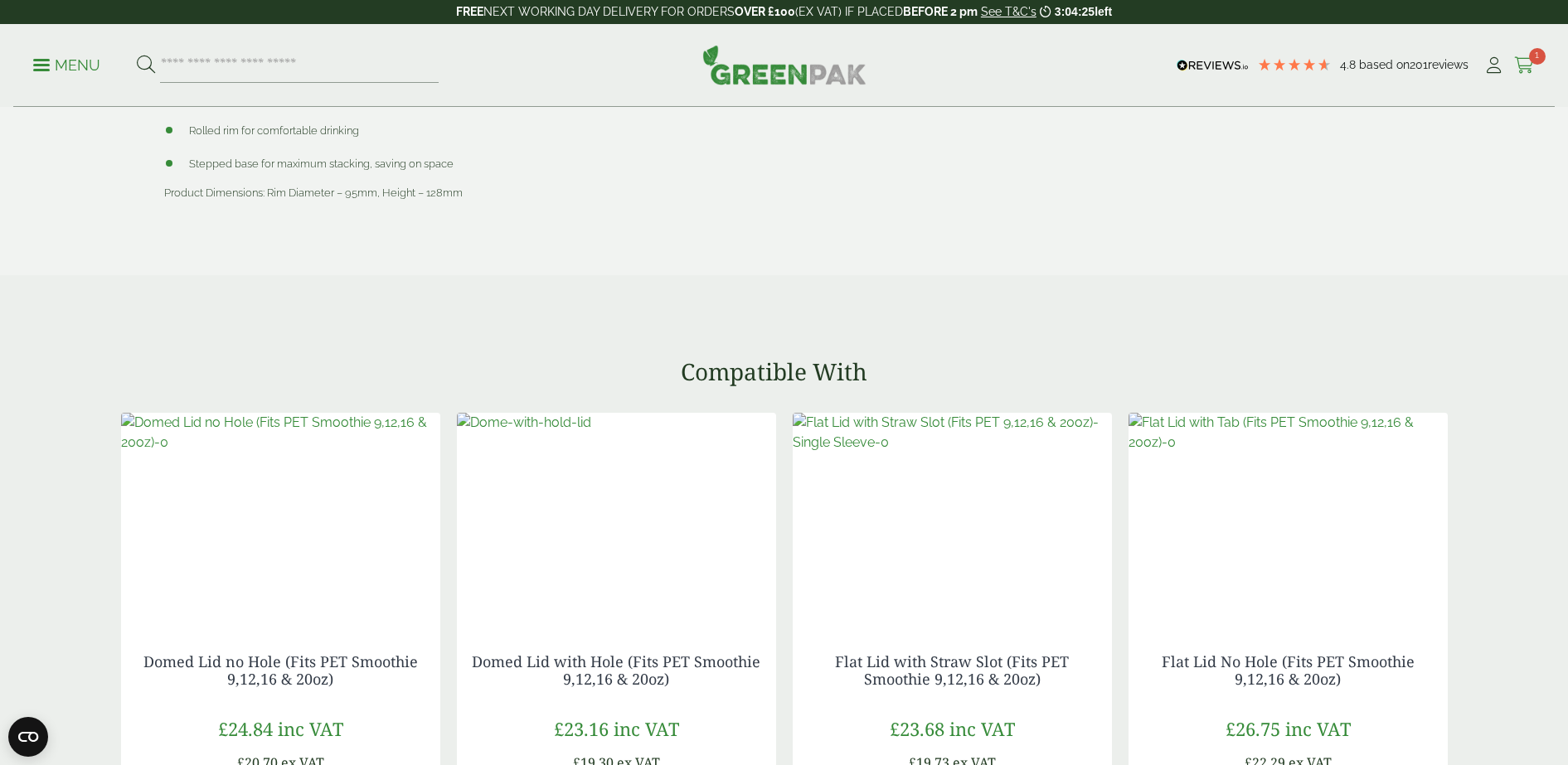
click at [1253, 68] on icon at bounding box center [1524, 65] width 21 height 17
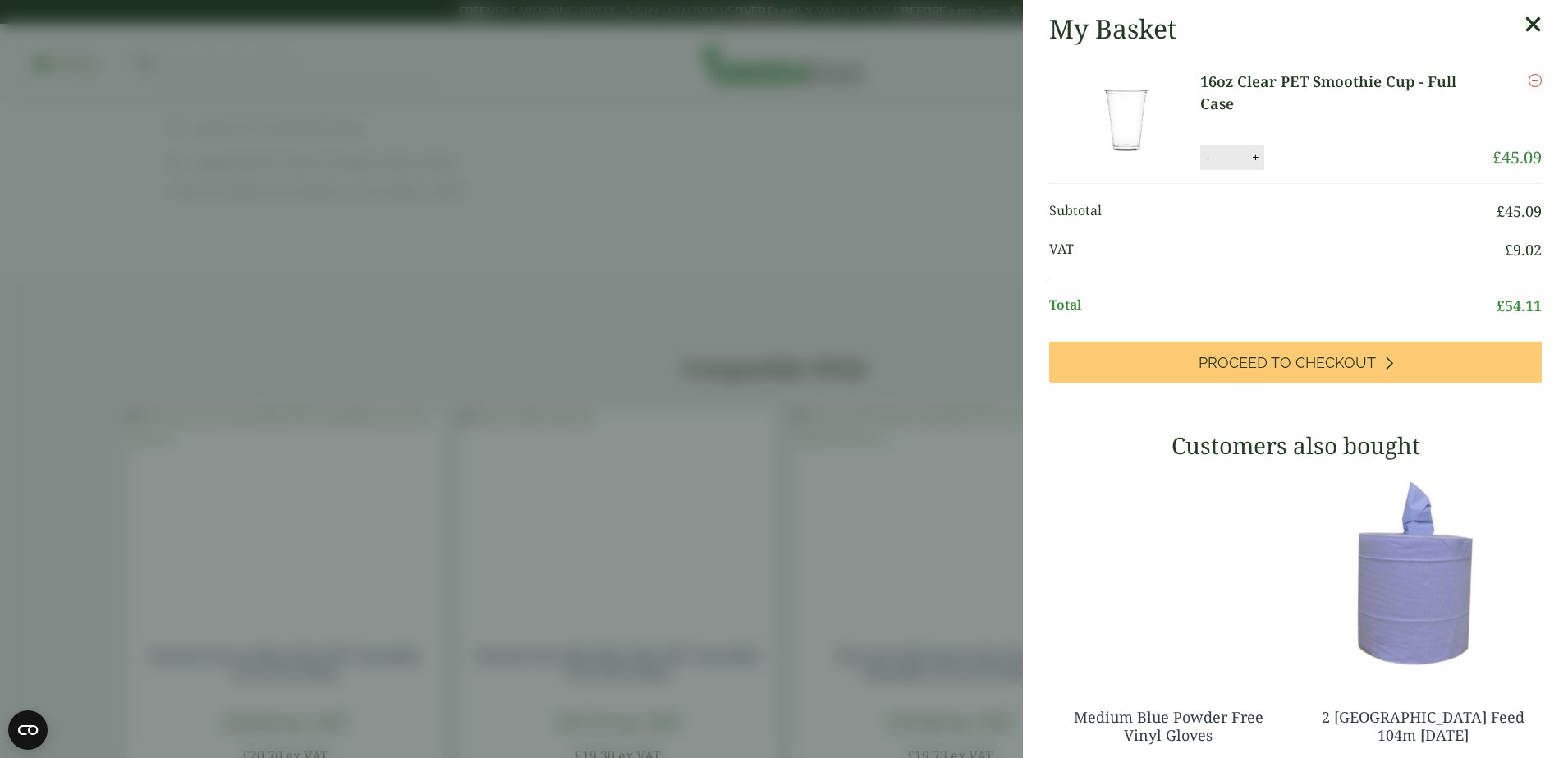
click at [680, 229] on aside "My Basket 16oz Clear PET Smoothie Cup - Full Case 16oz Clear PET Smoothie Cup -…" at bounding box center [784, 379] width 1568 height 758
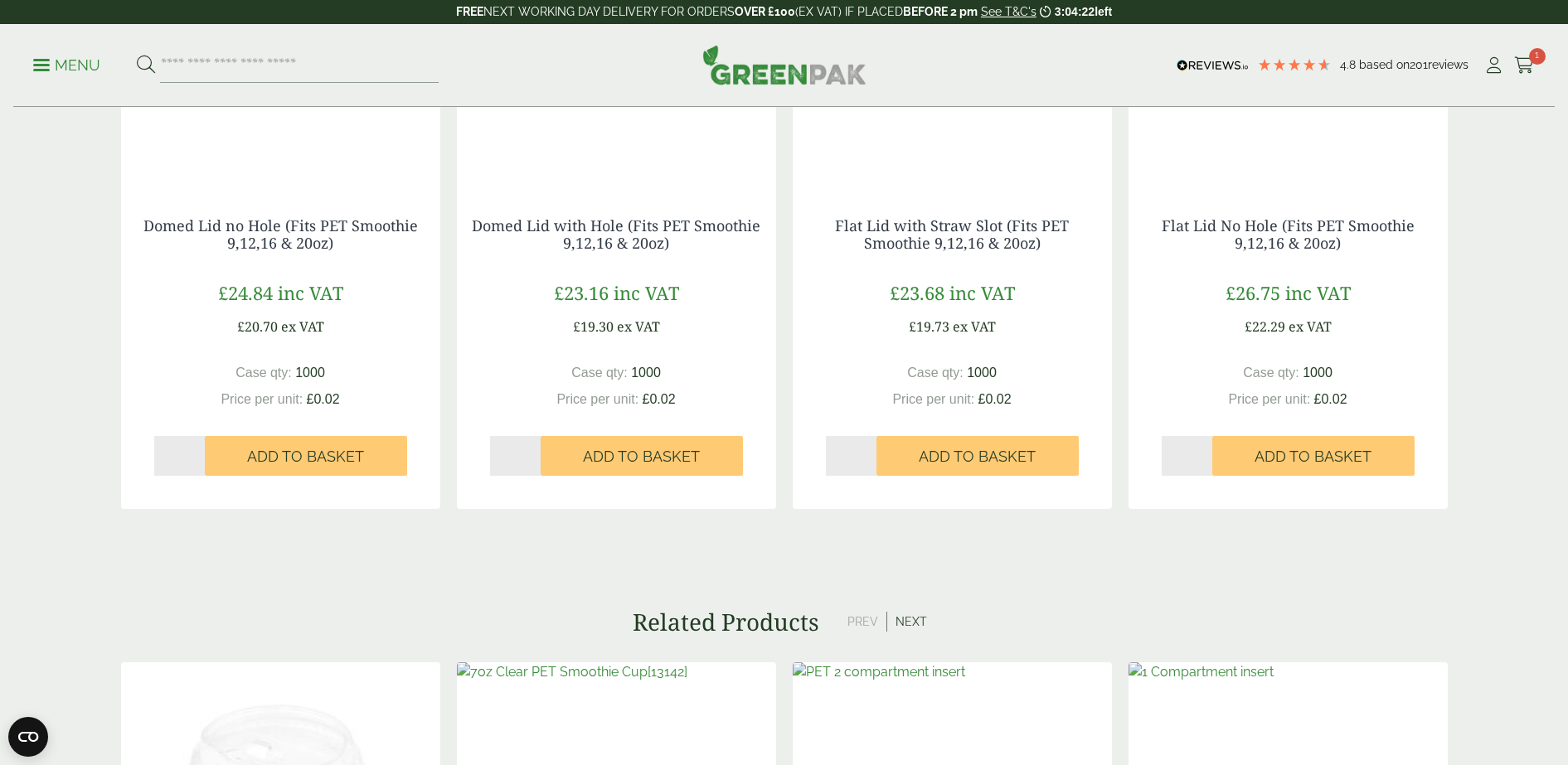
scroll to position [2010, 0]
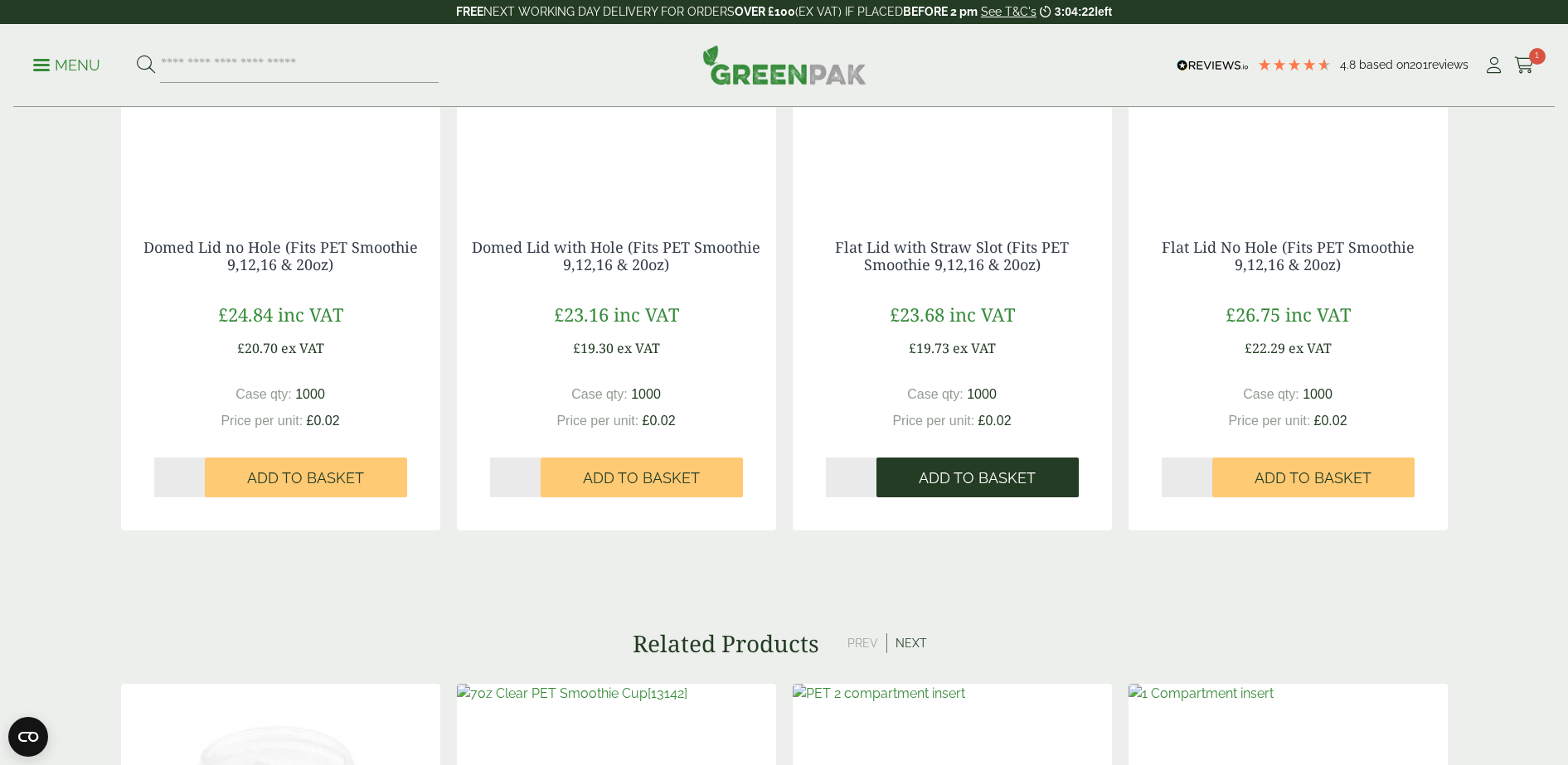
click at [962, 488] on button "Add to Basket" at bounding box center [977, 477] width 202 height 40
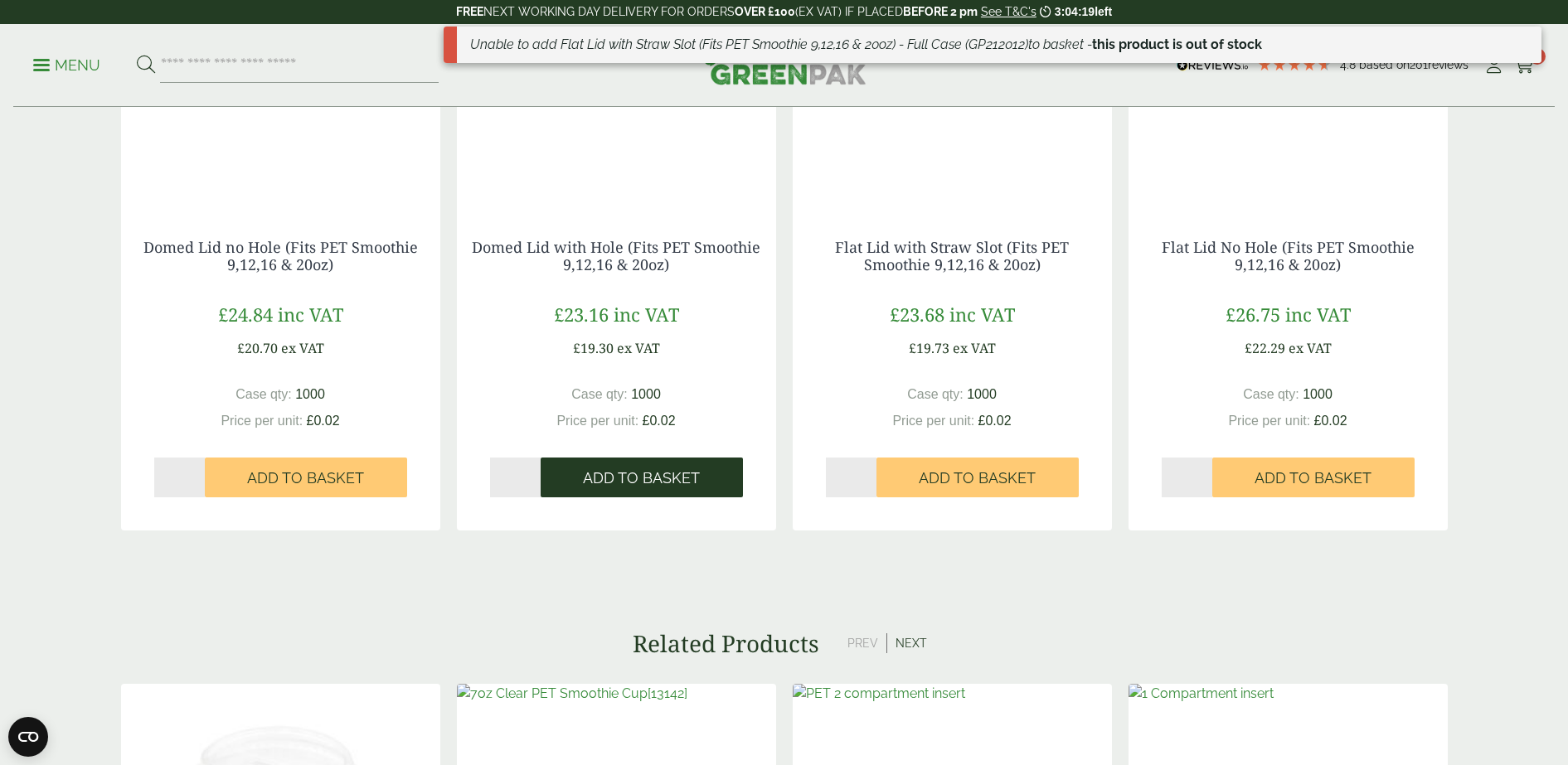
click at [642, 468] on button "Add to Basket" at bounding box center [642, 477] width 202 height 40
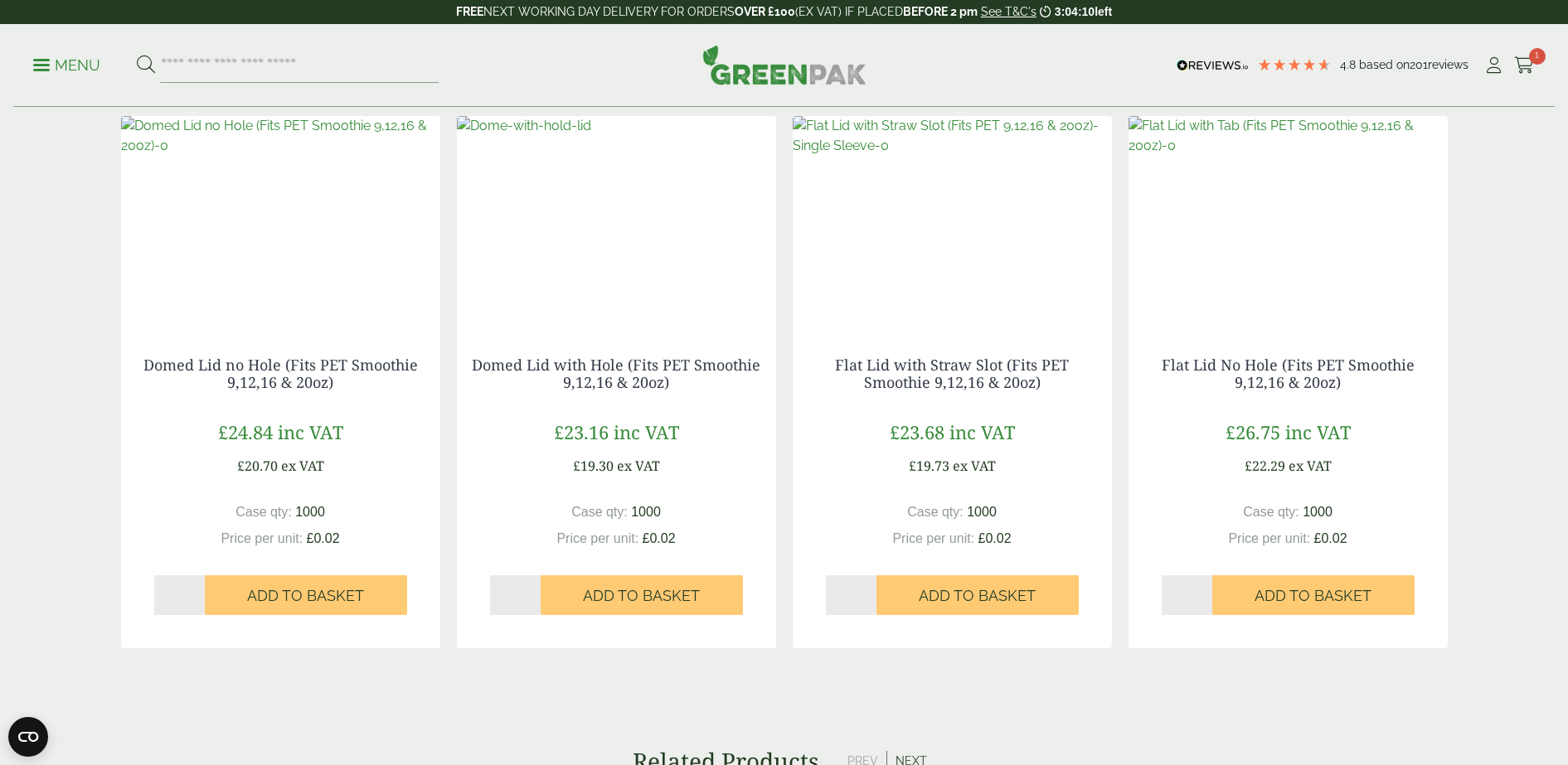
scroll to position [1802, 0]
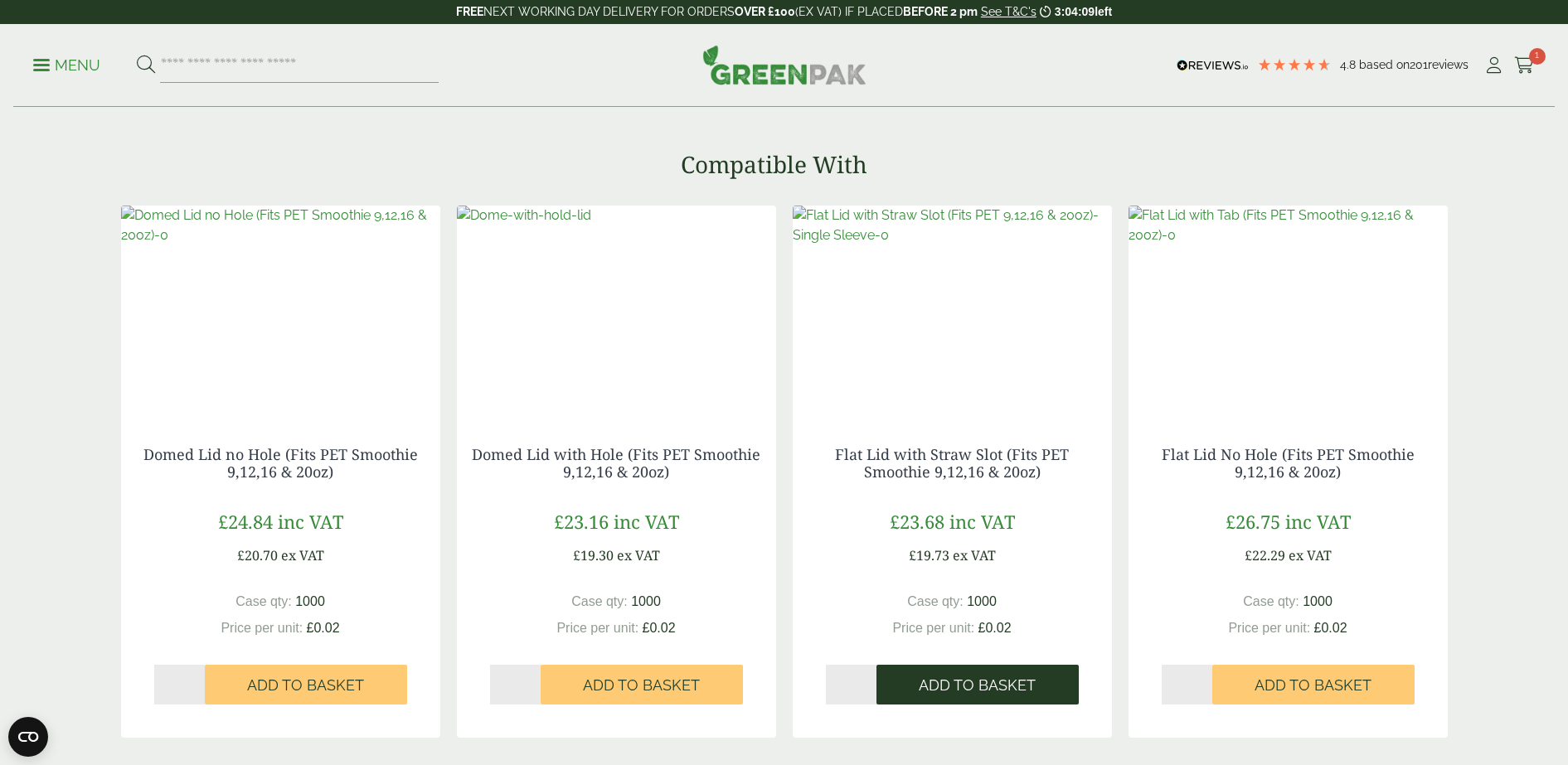
click at [970, 611] on span "Add to Basket" at bounding box center [977, 685] width 117 height 19
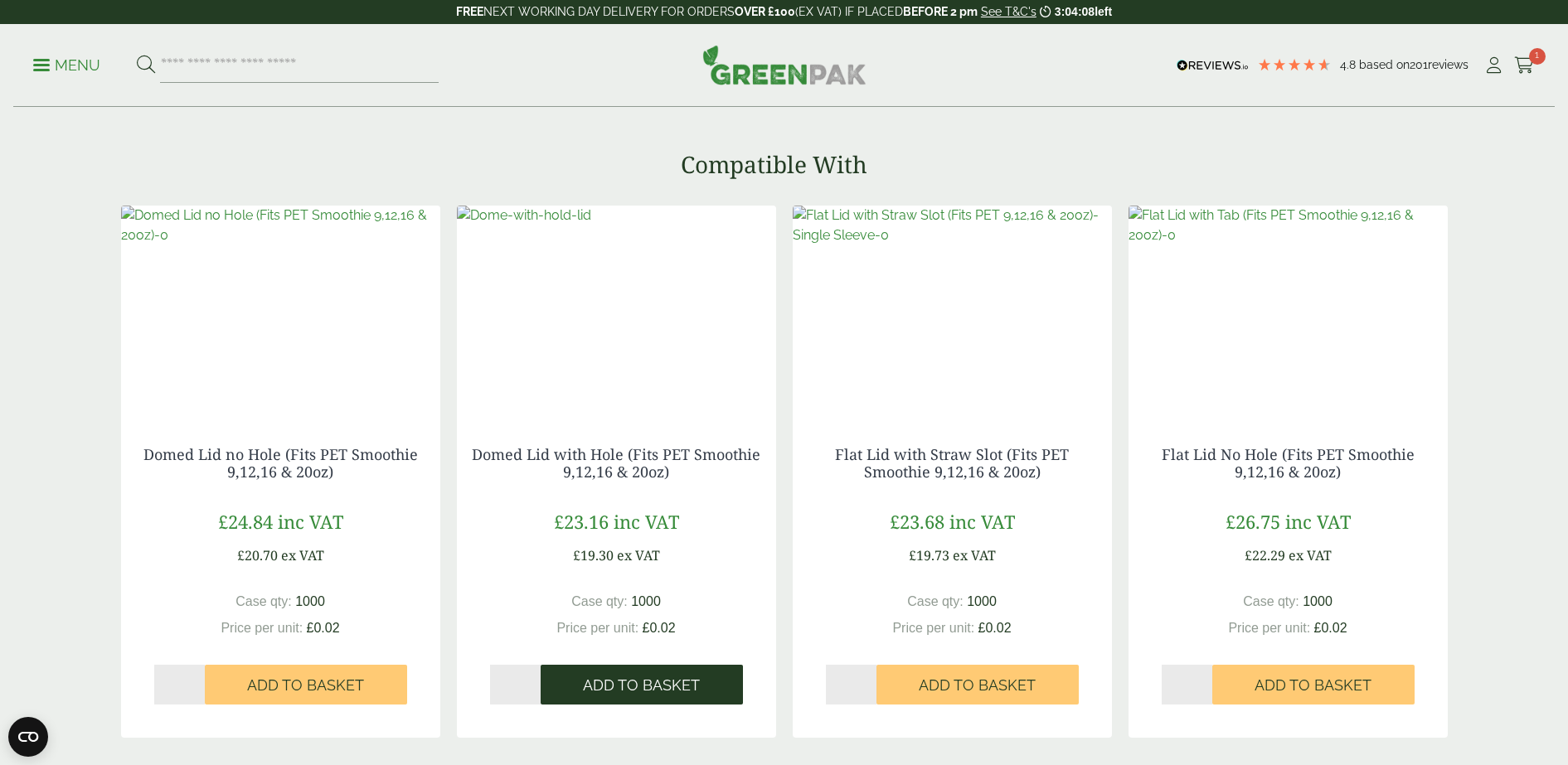
click at [617, 611] on span "Add to Basket" at bounding box center [641, 685] width 117 height 19
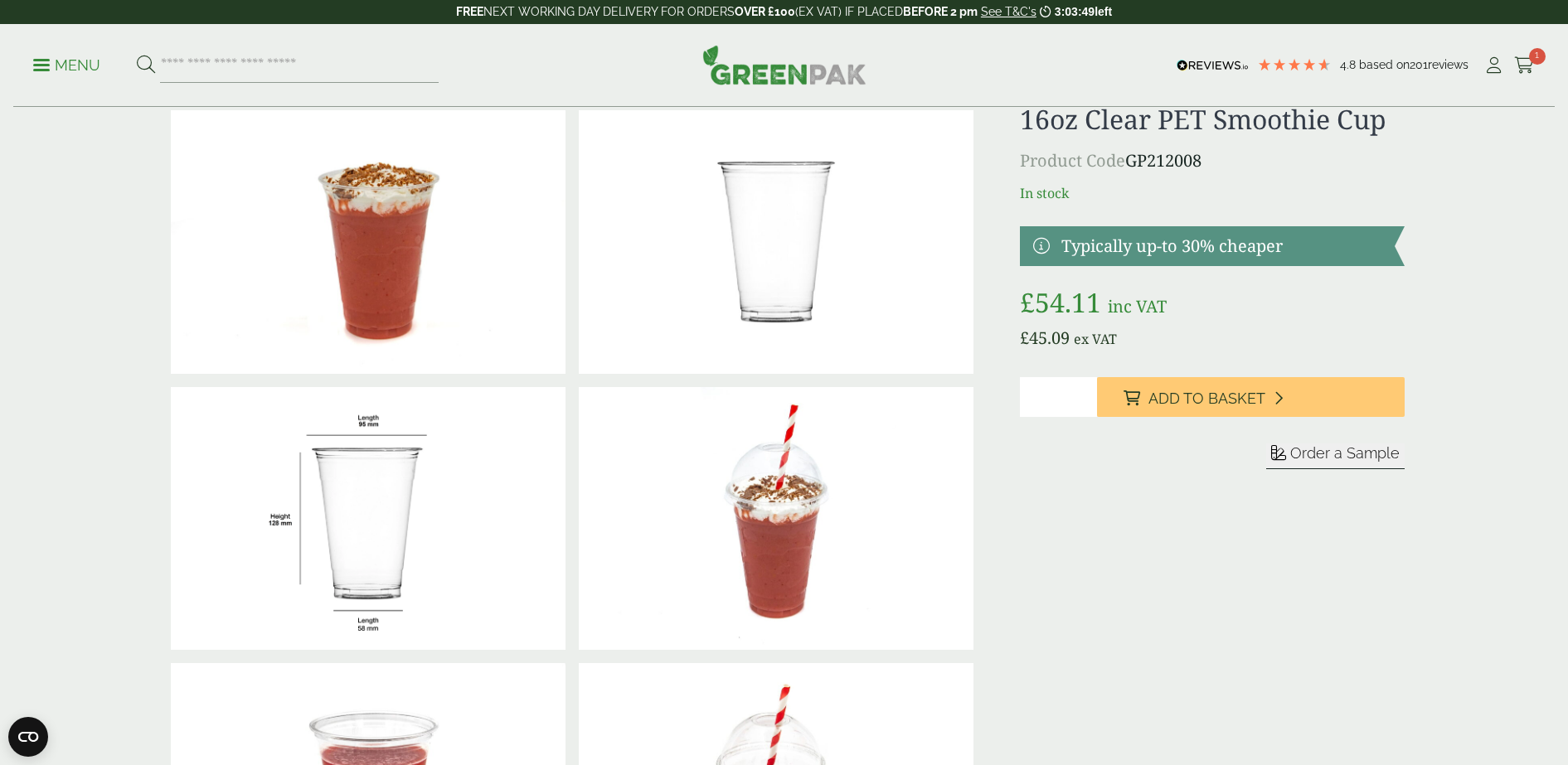
scroll to position [0, 0]
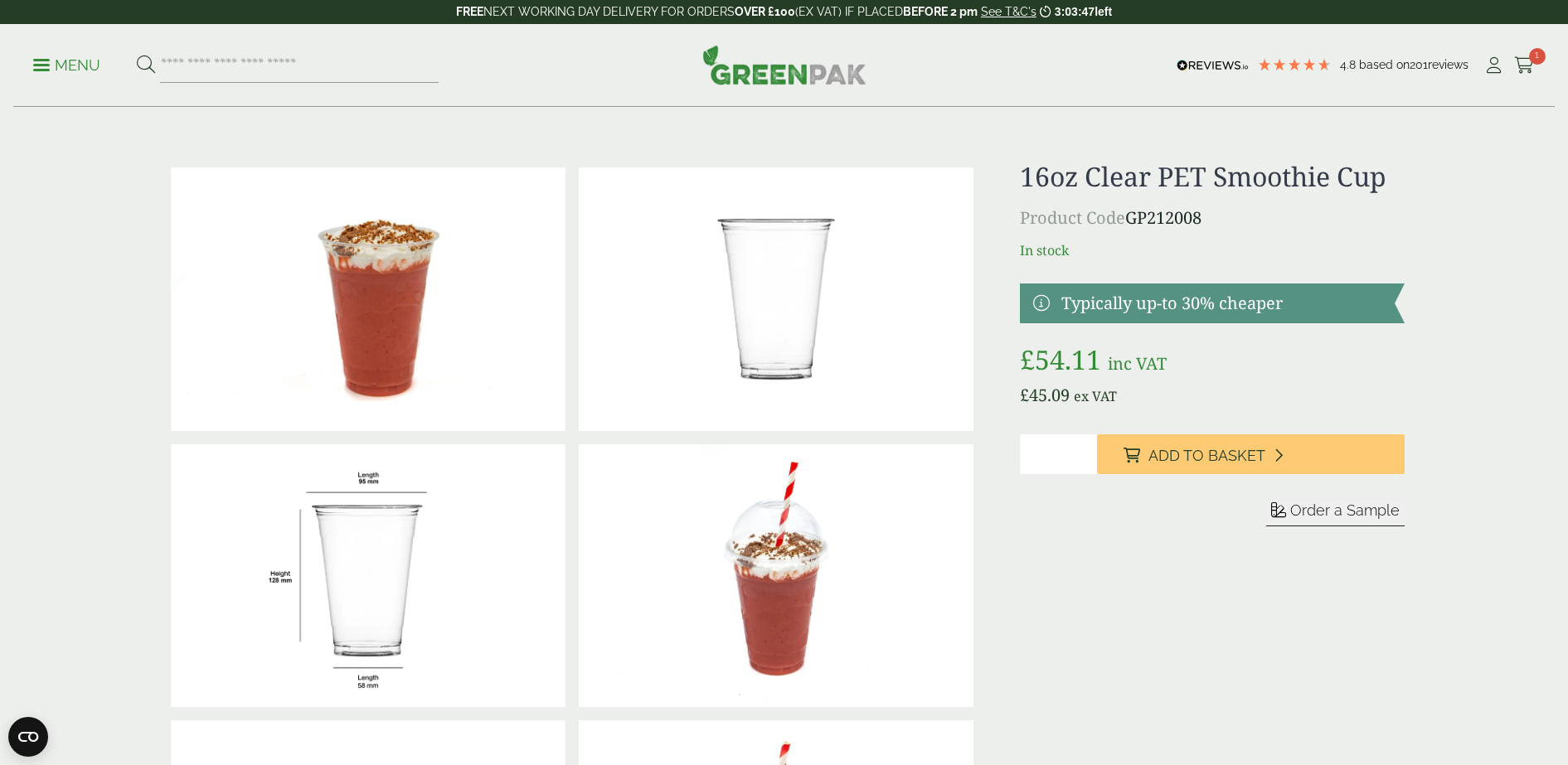
drag, startPoint x: 1010, startPoint y: 243, endPoint x: 1194, endPoint y: 229, distance: 184.5
click at [1194, 229] on div at bounding box center [784, 713] width 1260 height 1106
click at [1196, 229] on p "Product Code GP212008" at bounding box center [1212, 217] width 384 height 24
click at [1147, 217] on p "Product Code GP212008" at bounding box center [1212, 217] width 384 height 24
drag, startPoint x: 1135, startPoint y: 217, endPoint x: 1242, endPoint y: 222, distance: 107.1
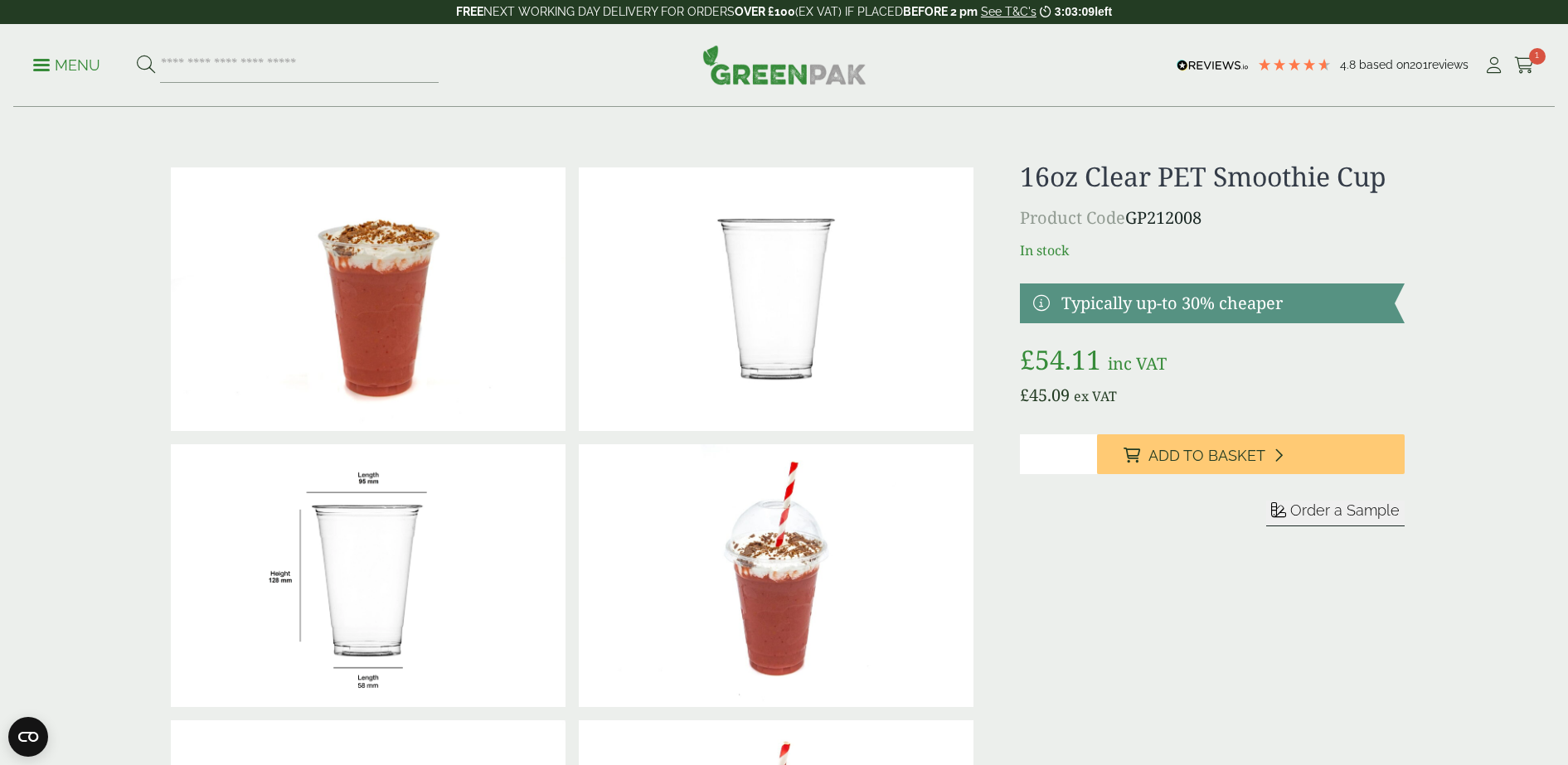
click at [1242, 222] on p "Product Code GP212008" at bounding box center [1212, 217] width 384 height 24
click at [1241, 222] on p "Product Code GP212008" at bounding box center [1212, 217] width 384 height 24
drag, startPoint x: 1241, startPoint y: 222, endPoint x: 1231, endPoint y: 220, distance: 10.2
click at [1232, 222] on p "Product Code GP212008" at bounding box center [1212, 217] width 384 height 24
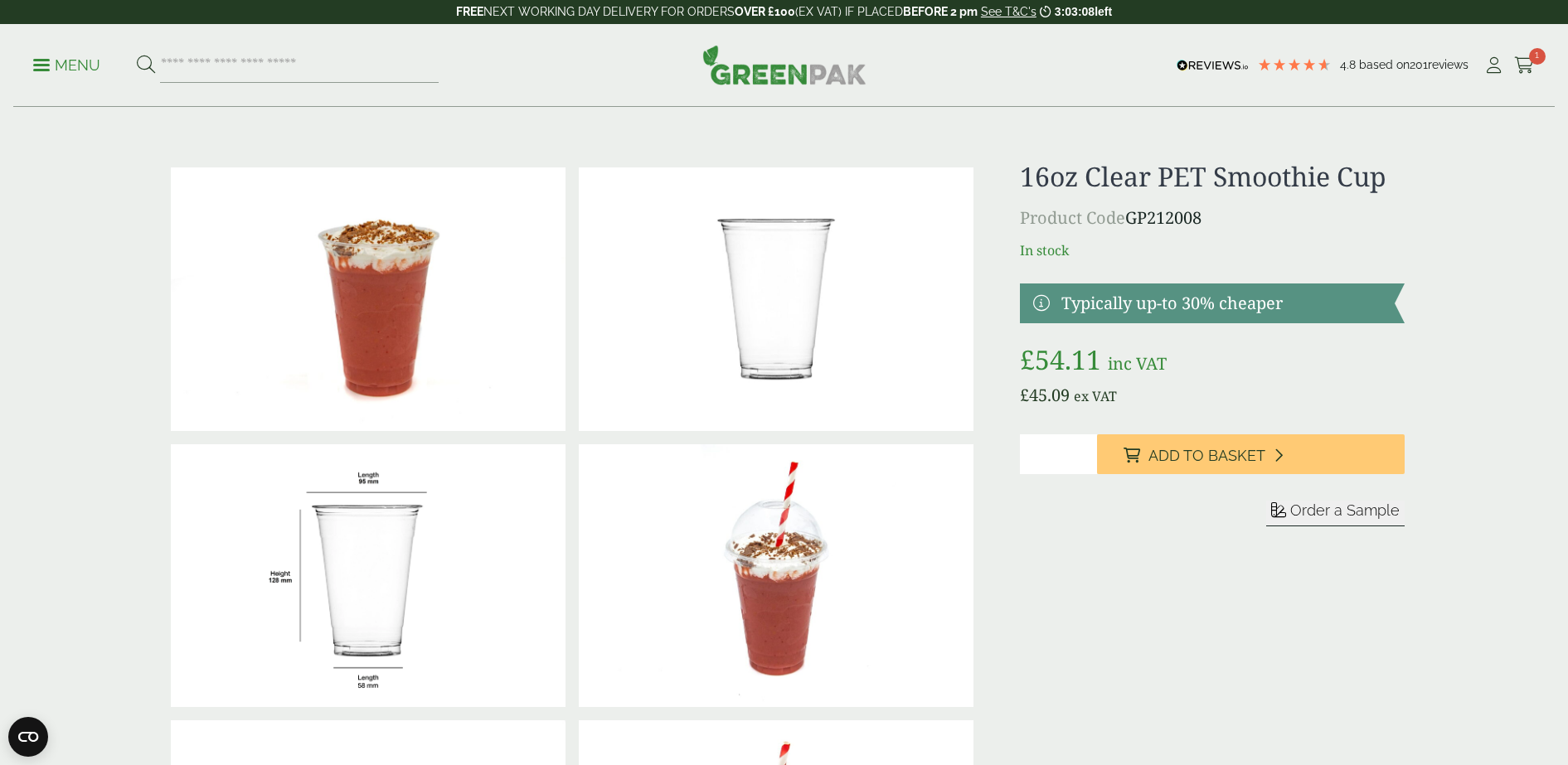
click at [1194, 218] on p "Product Code GP212008" at bounding box center [1212, 217] width 384 height 24
click at [1204, 219] on p "Product Code GP212008" at bounding box center [1212, 217] width 384 height 24
click at [1210, 221] on p "Product Code GP212008" at bounding box center [1212, 217] width 384 height 24
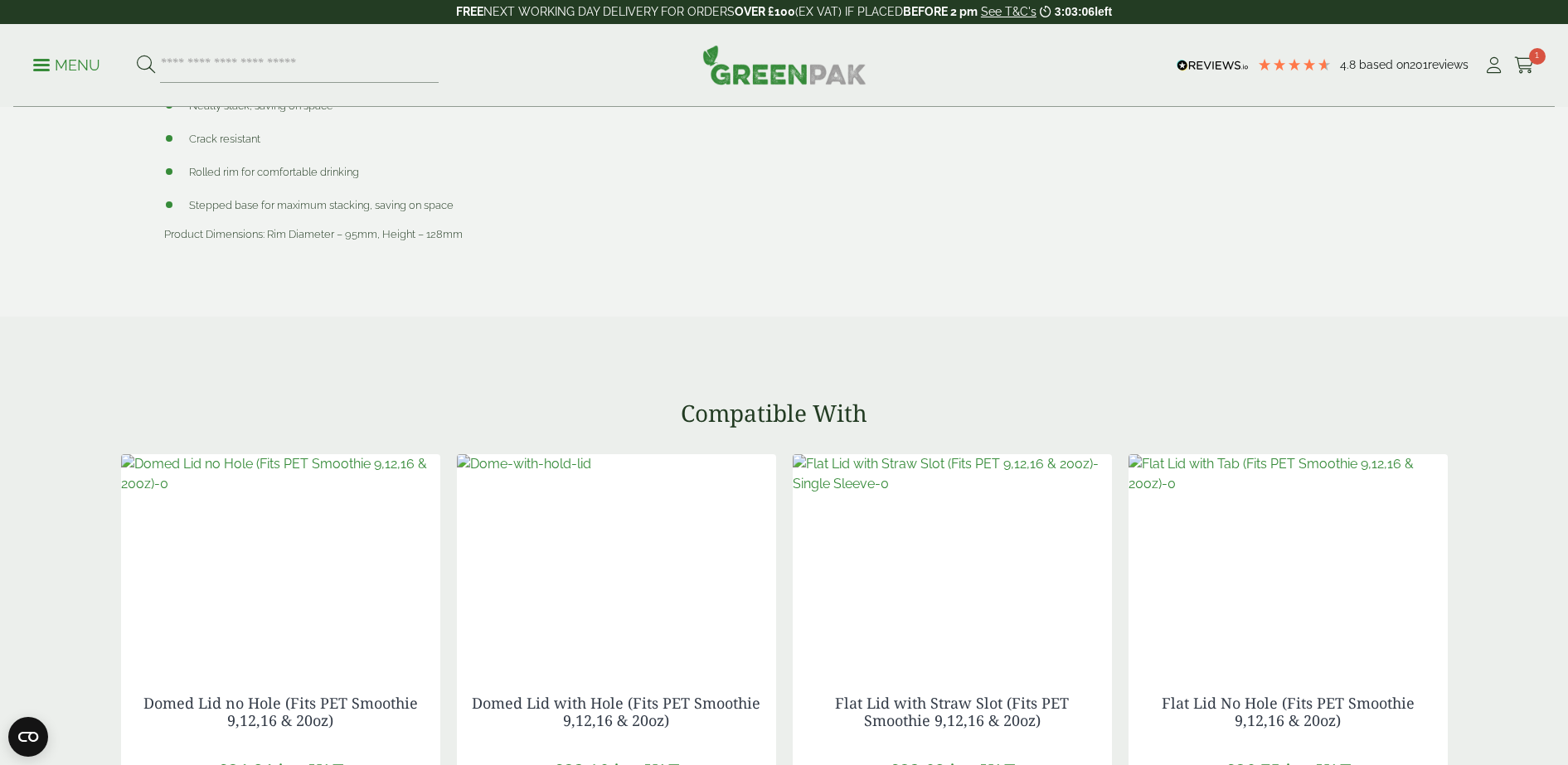
scroll to position [1865, 0]
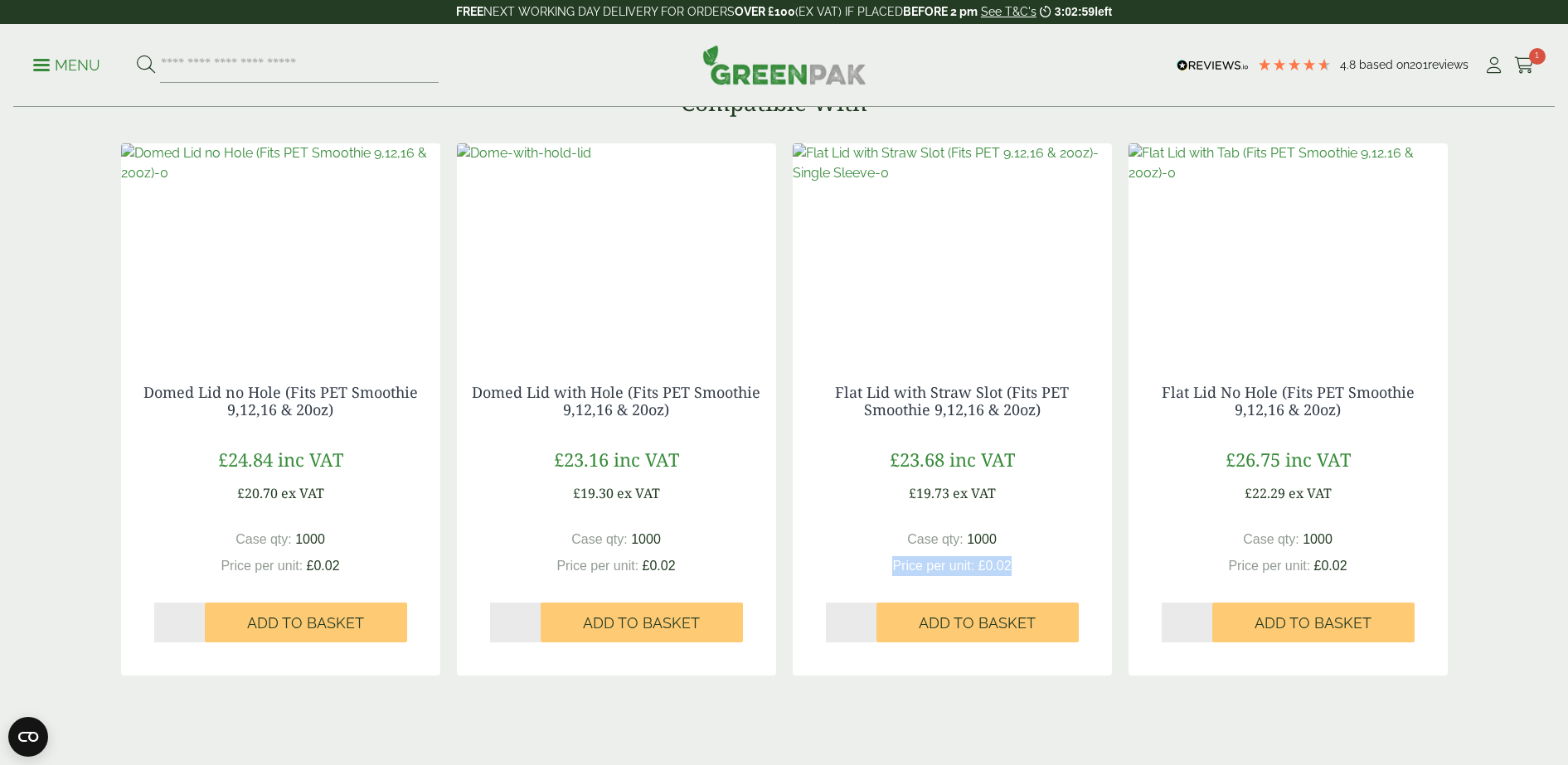
drag, startPoint x: 996, startPoint y: 531, endPoint x: 1046, endPoint y: 585, distance: 73.6
click at [1045, 586] on div "Flat Lid with Straw Slot (Fits PET Smoothie 9,12,16 & 20oz) £ 23.68 inc VAT £ 1…" at bounding box center [953, 513] width 319 height 325
click at [1046, 584] on div "Flat Lid with Straw Slot (Fits PET Smoothie 9,12,16 & 20oz) £ 23.68 inc VAT £ 1…" at bounding box center [953, 513] width 319 height 325
click at [1032, 577] on div "Flat Lid with Straw Slot (Fits PET Smoothie 9,12,16 & 20oz) £ 23.68 inc VAT £ 1…" at bounding box center [953, 513] width 319 height 325
click at [1027, 568] on div "Case qty: 1000 Price per unit: £ 0.02" at bounding box center [952, 552] width 293 height 46
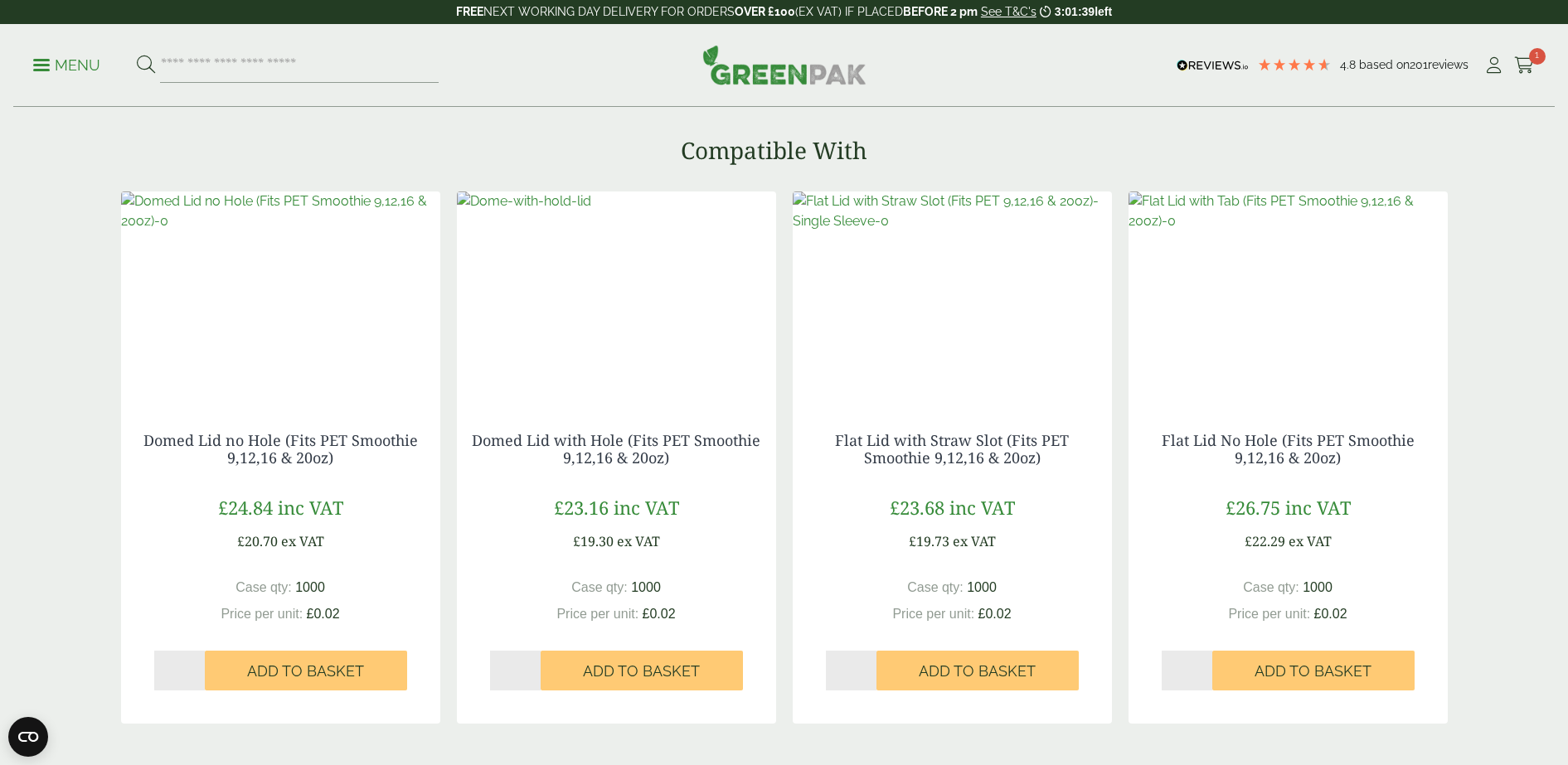
scroll to position [0, 0]
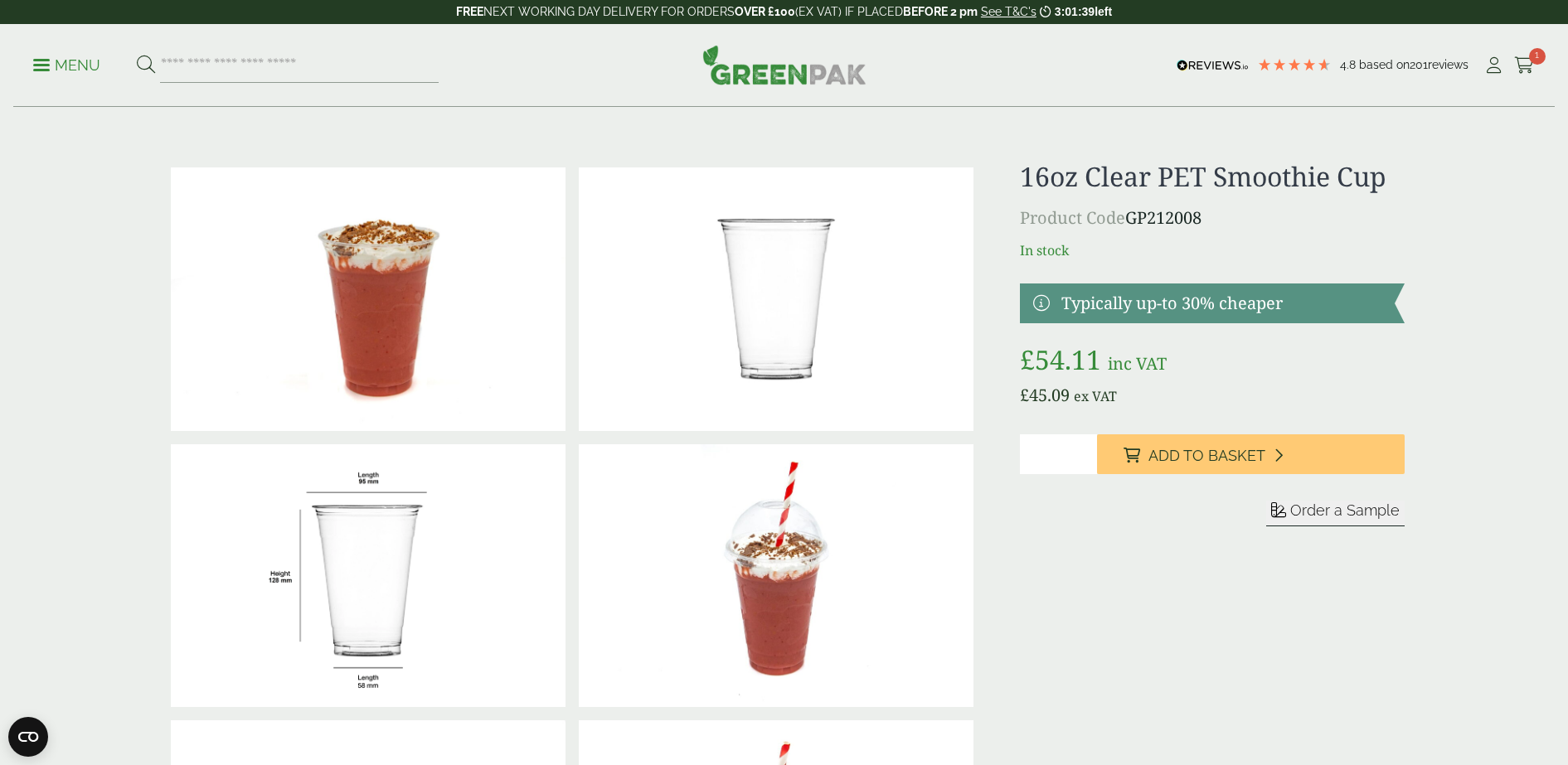
drag, startPoint x: 1524, startPoint y: 364, endPoint x: 1520, endPoint y: 99, distance: 265.0
click at [1253, 611] on div "16oz Clear PET Smoothie Cup Product Code GP212008 In stock Typically up-to 30% …" at bounding box center [1212, 713] width 384 height 1106
click at [166, 396] on div at bounding box center [368, 299] width 408 height 277
